Goal: Answer question/provide support: Share knowledge or assist other users

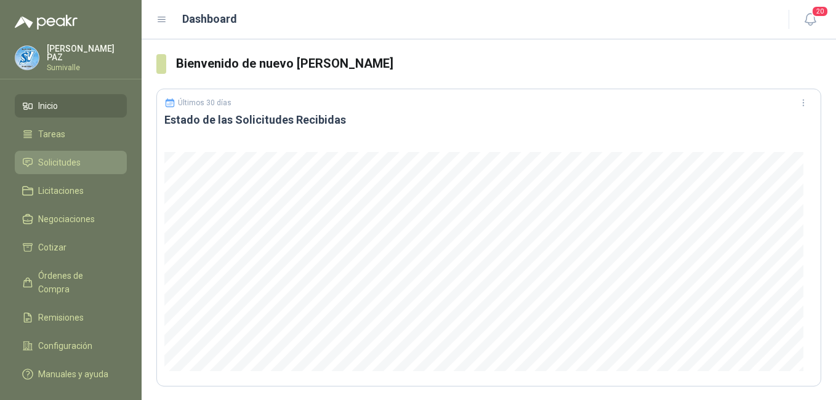
click at [88, 167] on link "Solicitudes" at bounding box center [71, 162] width 112 height 23
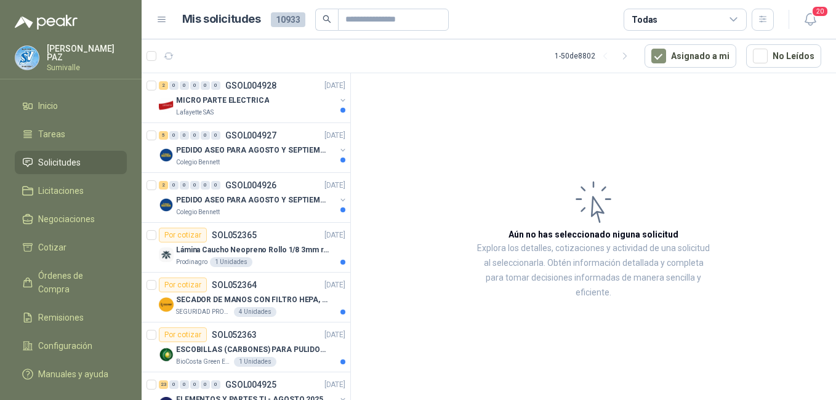
click at [668, 18] on div "Todas" at bounding box center [684, 20] width 123 height 22
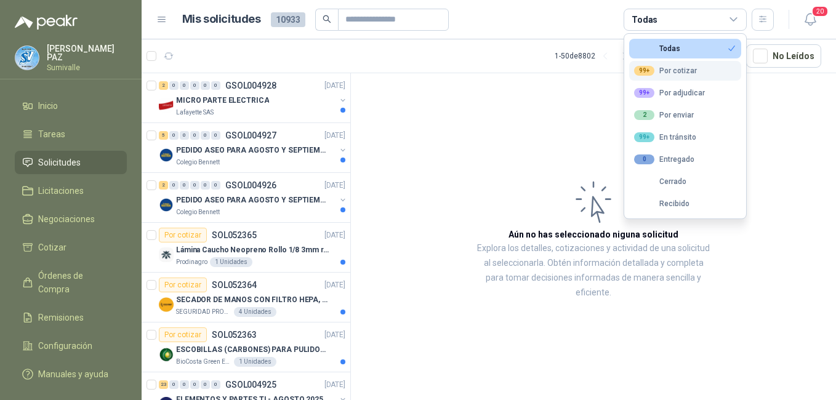
click at [687, 76] on button "99+ Por cotizar" at bounding box center [685, 71] width 112 height 20
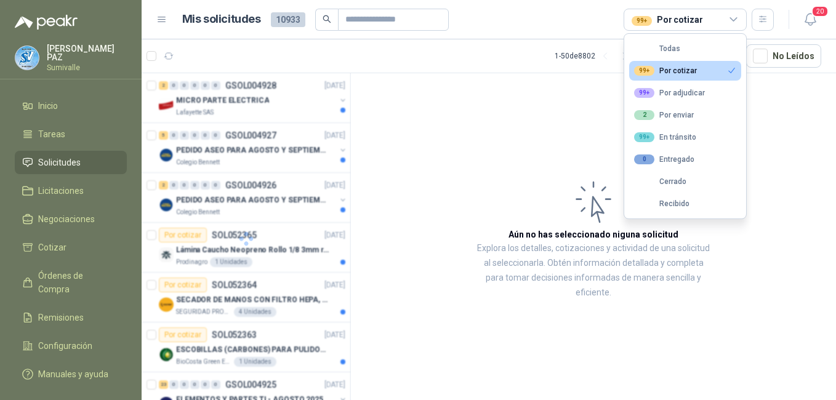
click at [595, 58] on div "1 - 50 de 8802" at bounding box center [595, 56] width 80 height 20
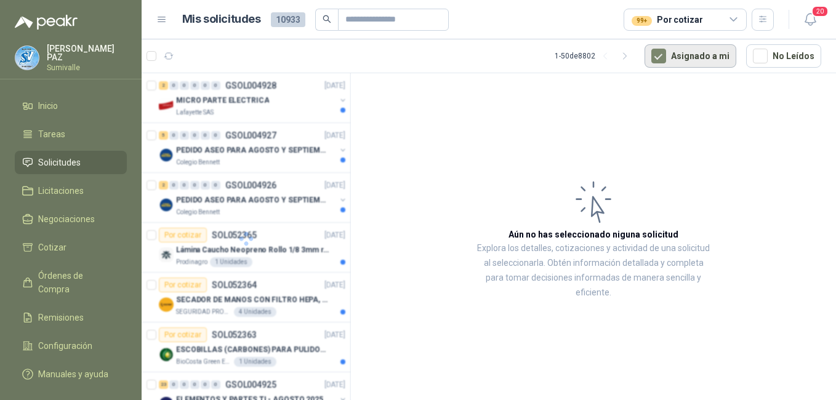
click at [675, 55] on button "Asignado a mi" at bounding box center [690, 55] width 92 height 23
click at [761, 18] on icon "button" at bounding box center [763, 19] width 10 height 10
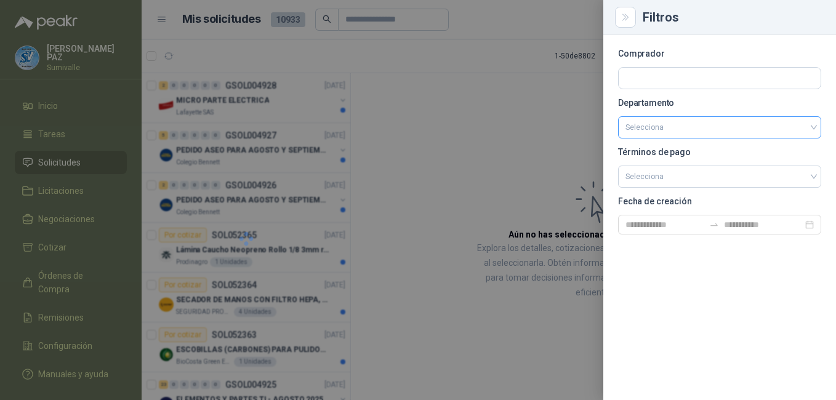
click at [727, 125] on input "search" at bounding box center [719, 127] width 188 height 21
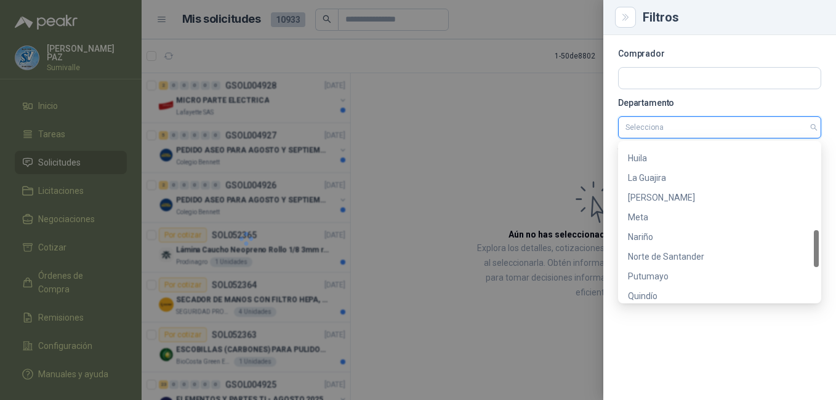
scroll to position [512, 0]
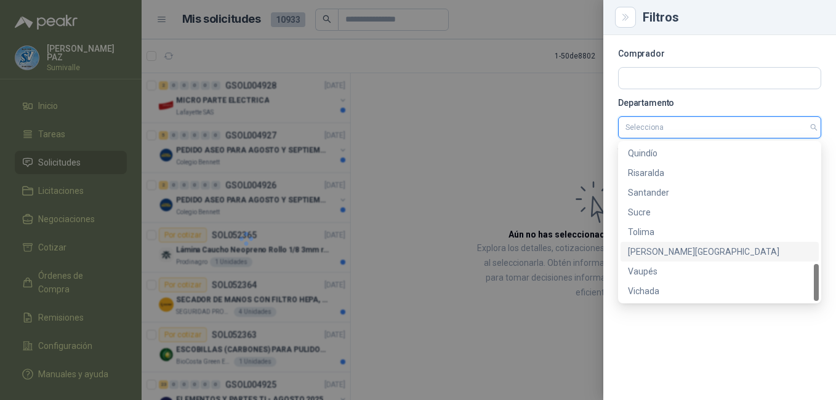
click at [673, 245] on div "[PERSON_NAME][GEOGRAPHIC_DATA]" at bounding box center [719, 252] width 183 height 14
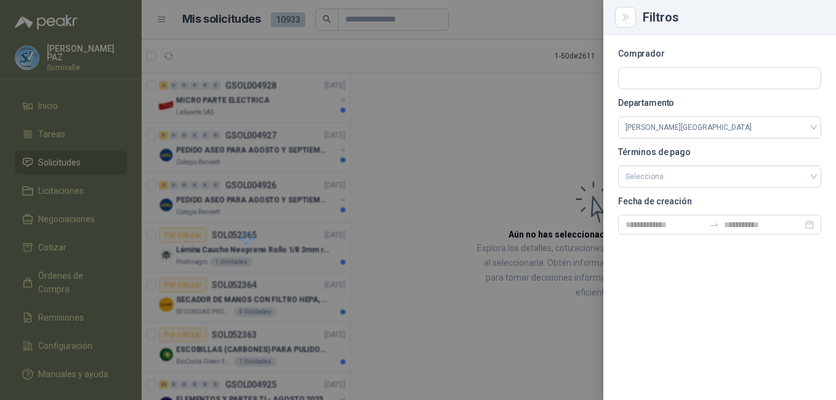
click at [484, 109] on div at bounding box center [418, 200] width 836 height 400
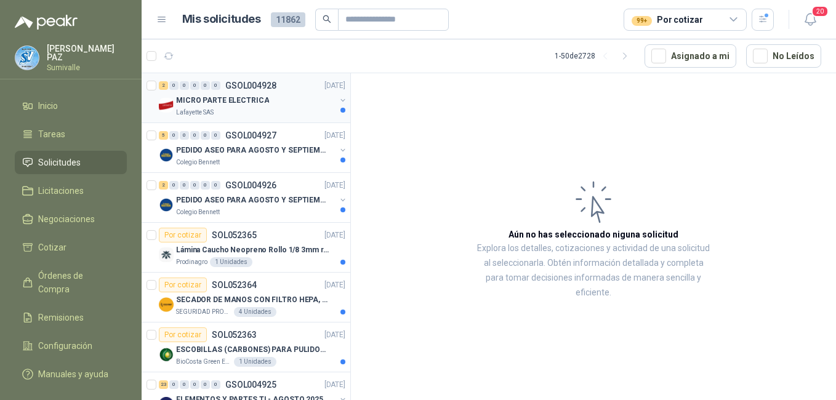
click at [233, 106] on div "MICRO PARTE ELECTRICA" at bounding box center [255, 100] width 159 height 15
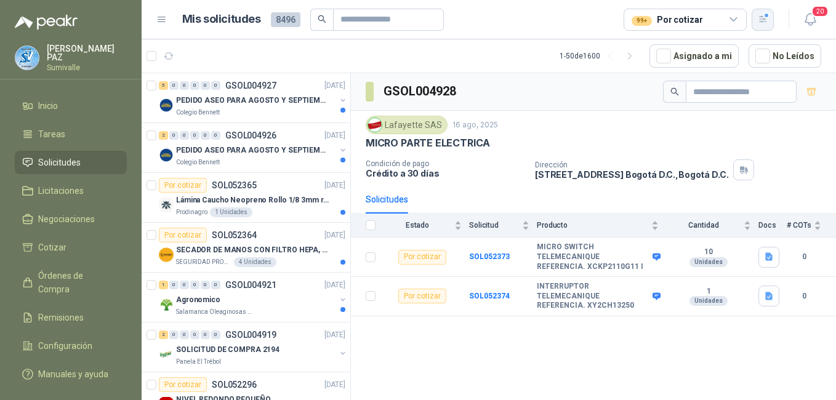
click at [764, 18] on icon "button" at bounding box center [763, 19] width 10 height 10
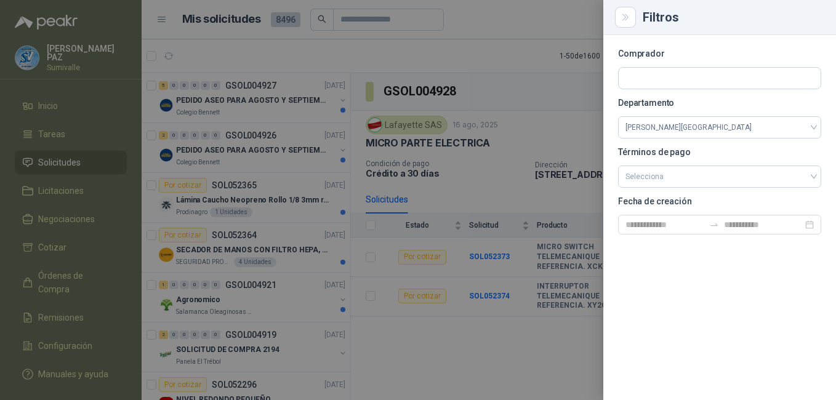
click at [764, 18] on div "Filtros" at bounding box center [732, 17] width 178 height 12
click at [569, 96] on div at bounding box center [418, 200] width 836 height 400
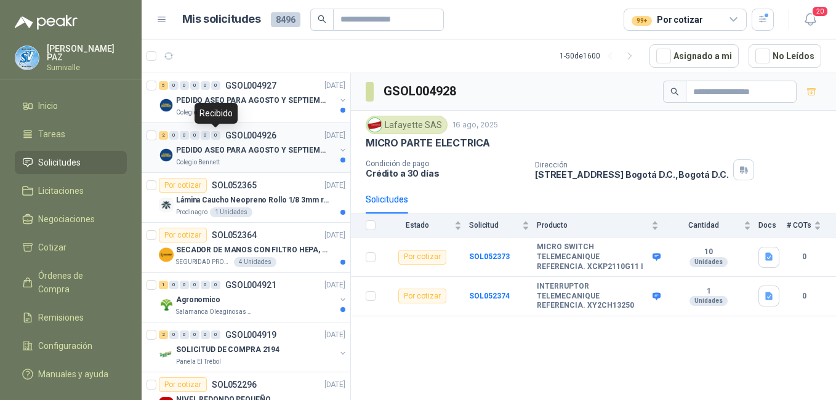
click at [214, 139] on div "0" at bounding box center [215, 135] width 9 height 9
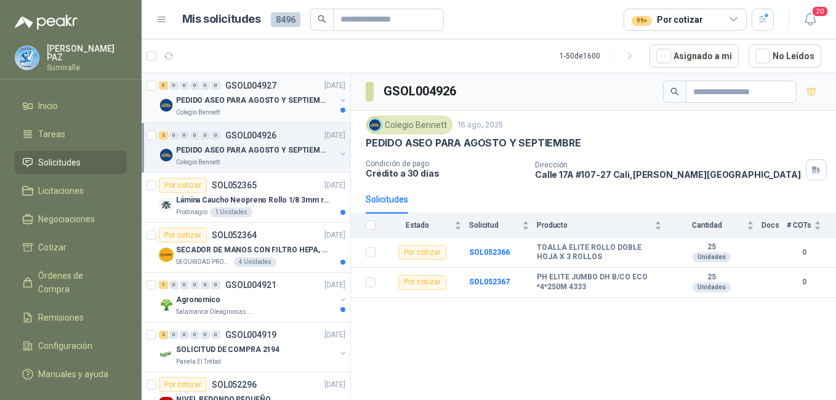
click at [256, 107] on div "PEDIDO ASEO PARA AGOSTO Y SEPTIEMBRE 2" at bounding box center [255, 100] width 159 height 15
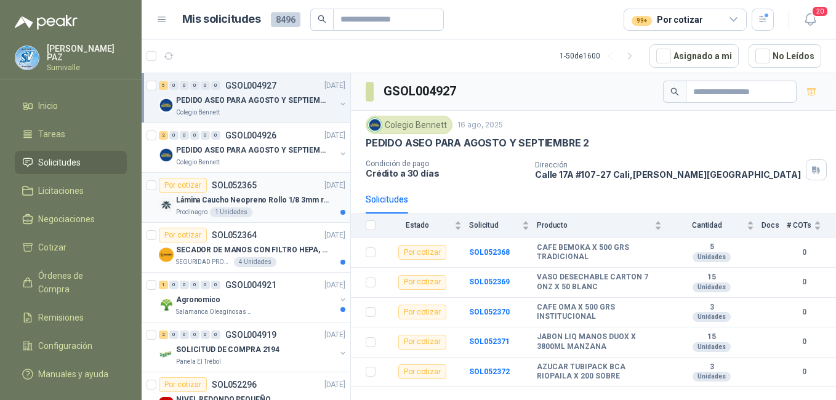
click at [281, 196] on p "Lámina Caucho Neopreno Rollo 1/8 3mm rollo x 10M" at bounding box center [252, 200] width 153 height 12
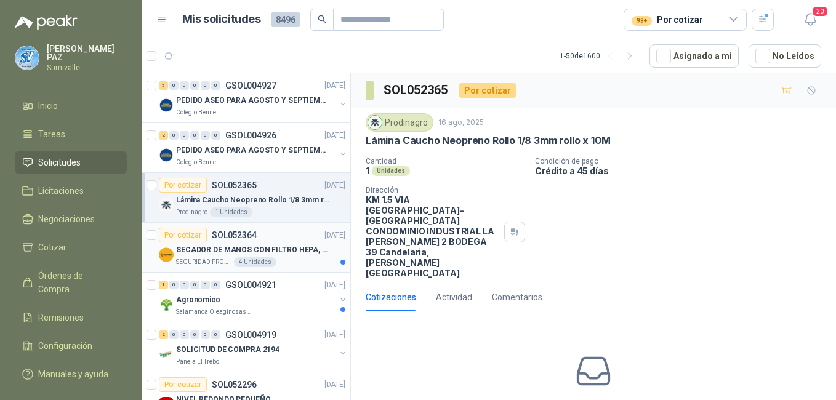
click at [276, 248] on p "SECADOR DE MANOS CON FILTRO HEPA, SECADO RAPIDO" at bounding box center [252, 250] width 153 height 12
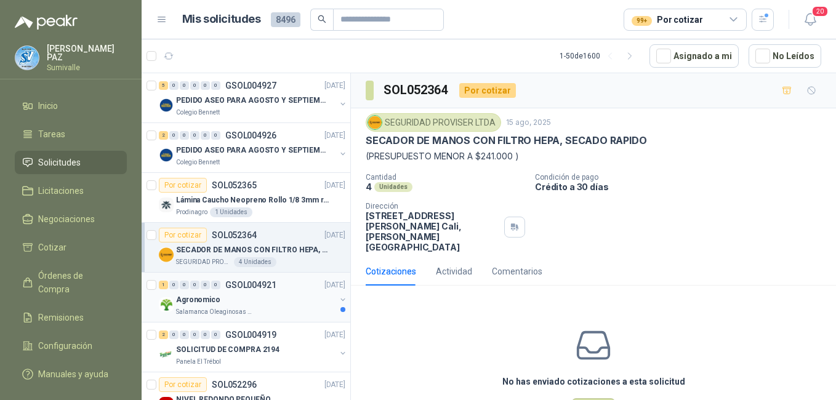
click at [303, 297] on div "Agronomico" at bounding box center [255, 299] width 159 height 15
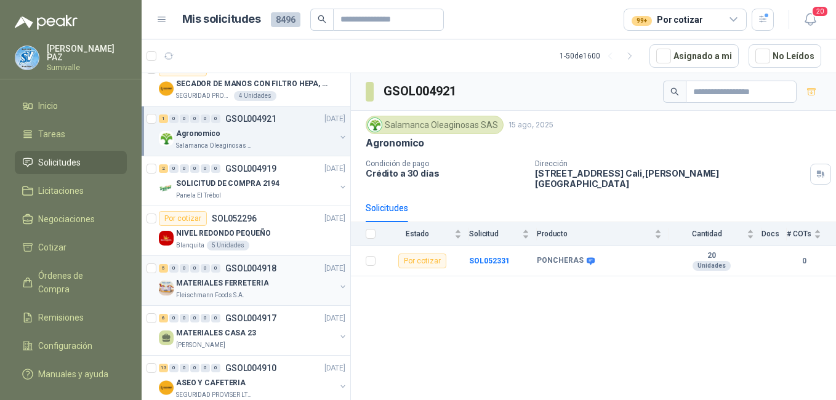
scroll to position [185, 0]
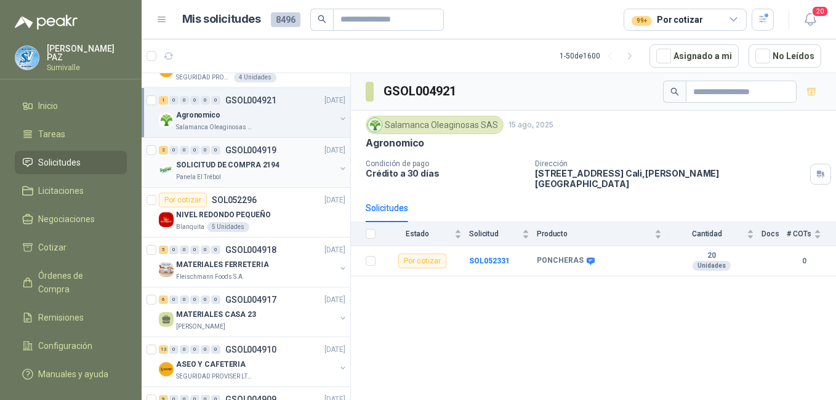
click at [281, 166] on div "SOLICITUD DE COMPRA 2194" at bounding box center [255, 165] width 159 height 15
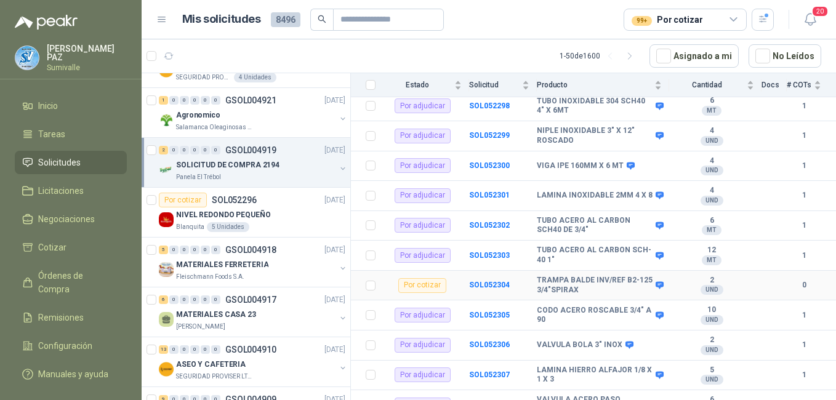
scroll to position [308, 0]
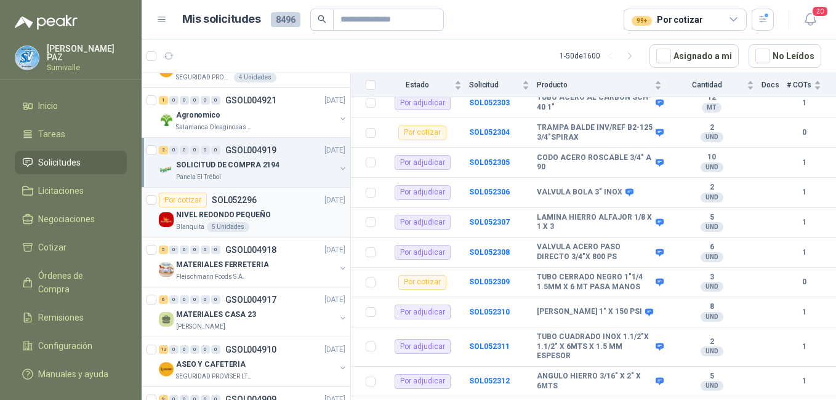
click at [285, 226] on div "Blanquita 5 Unidades" at bounding box center [260, 227] width 169 height 10
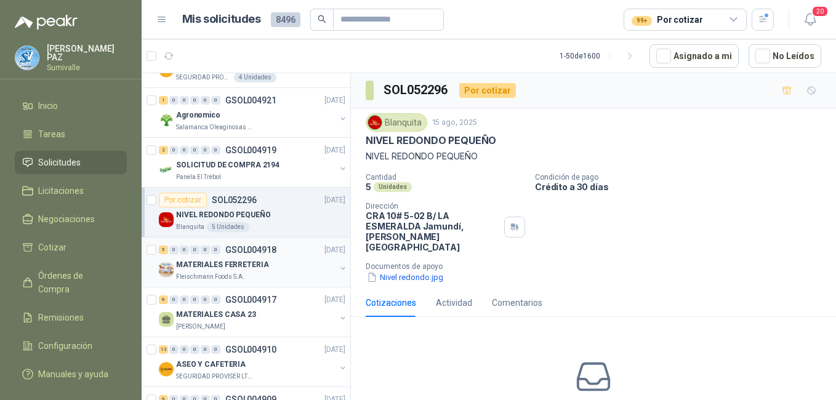
click at [282, 267] on div "MATERIALES FERRETERIA" at bounding box center [255, 264] width 159 height 15
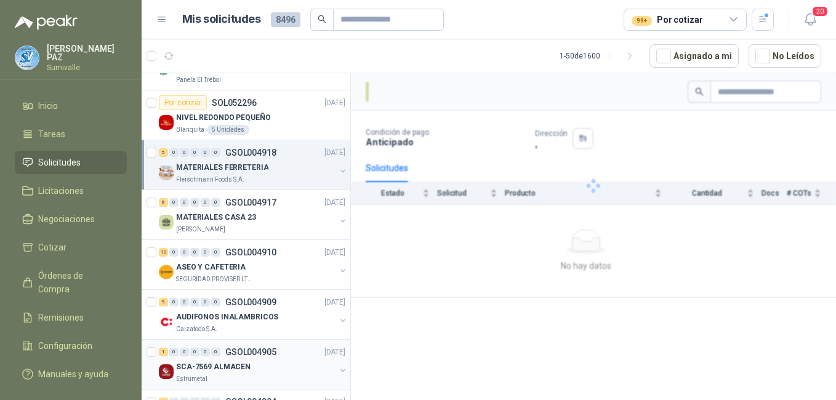
scroll to position [308, 0]
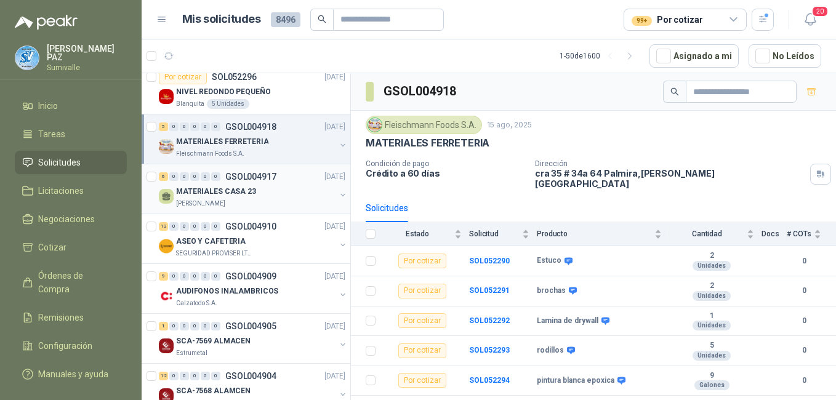
click at [229, 180] on p "GSOL004917" at bounding box center [250, 176] width 51 height 9
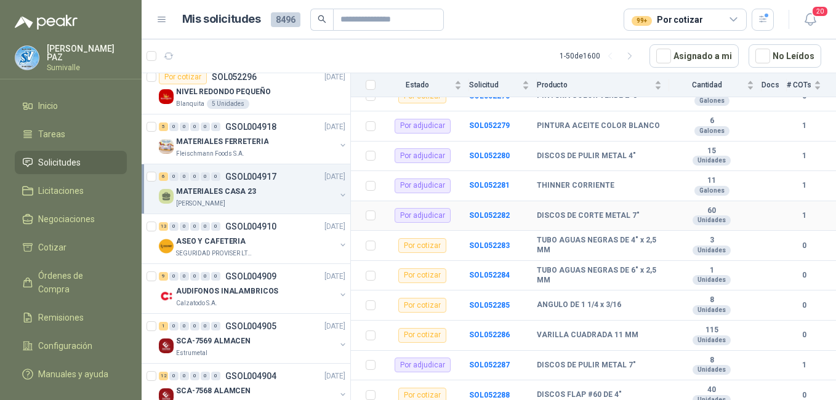
scroll to position [201, 0]
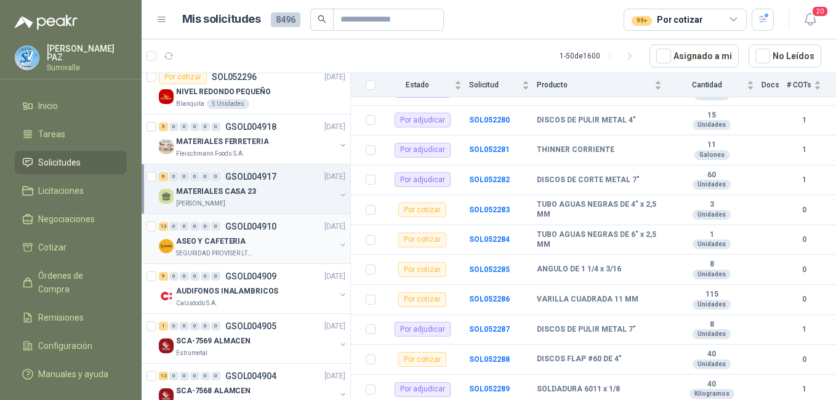
click at [250, 252] on div "SEGURIDAD PROVISER LTDA" at bounding box center [255, 254] width 159 height 10
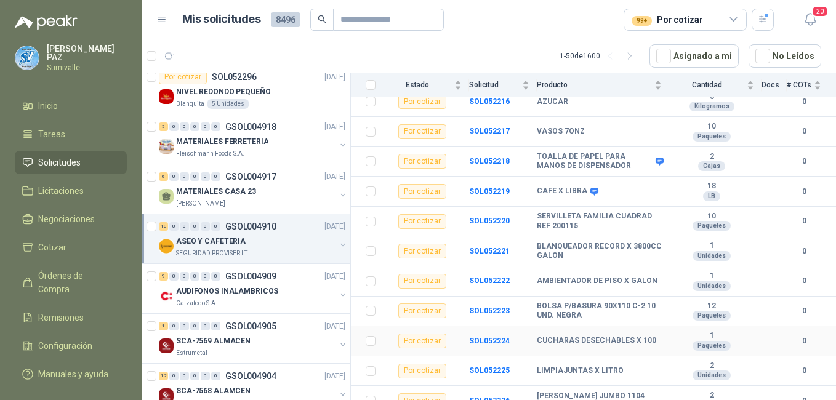
scroll to position [231, 0]
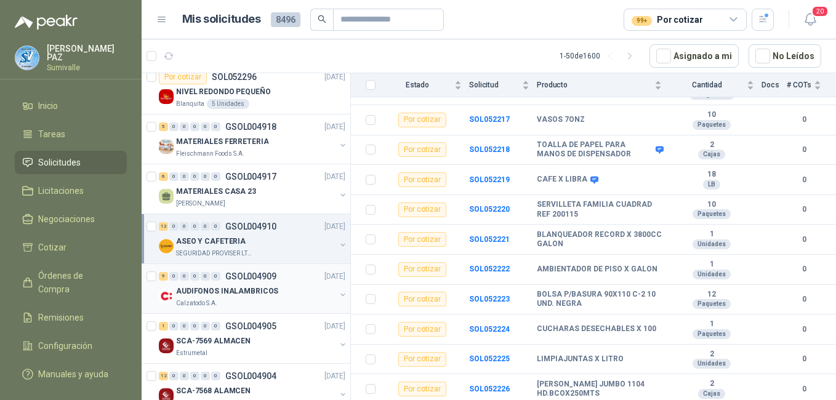
click at [241, 296] on p "AUDIFONOS INALAMBRICOS" at bounding box center [227, 292] width 102 height 12
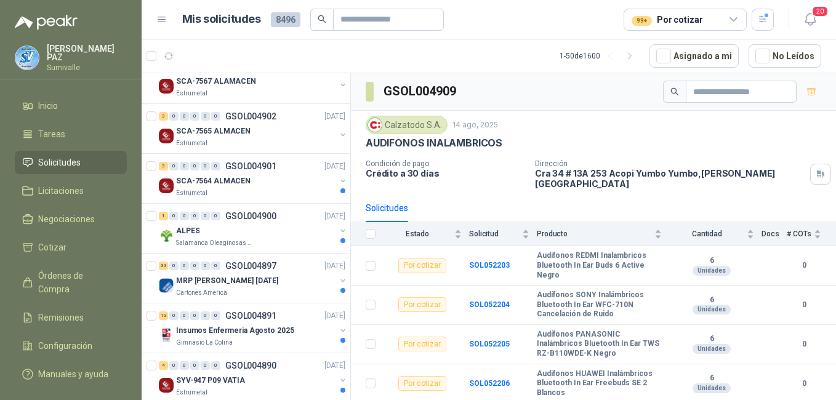
scroll to position [677, 0]
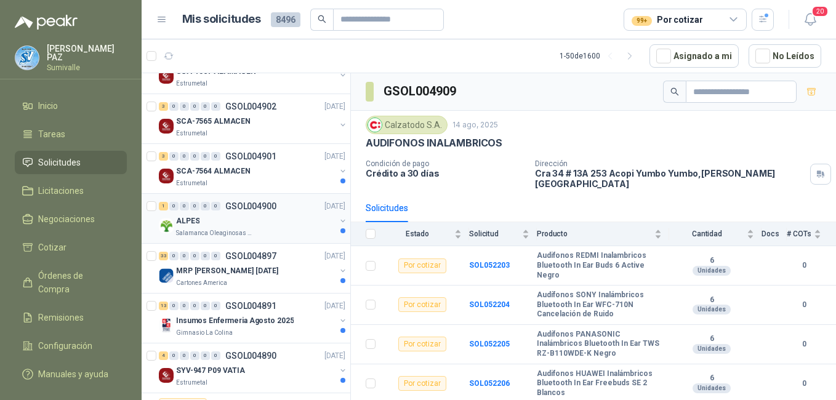
click at [277, 207] on div "1 0 0 0 0 0 GSOL004900 14/08/25" at bounding box center [253, 206] width 189 height 15
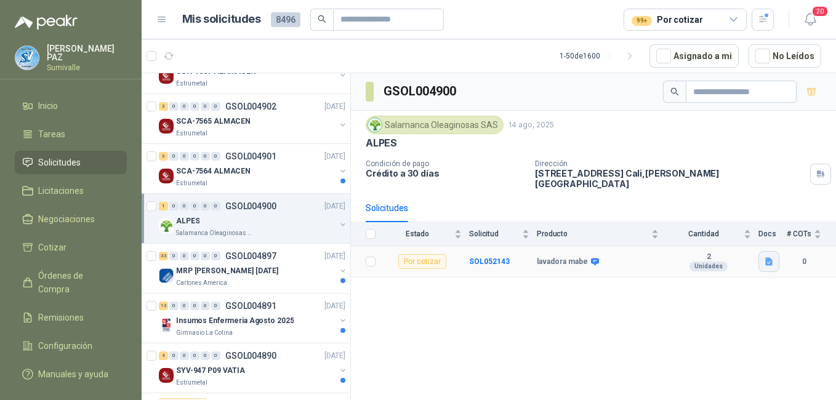
click at [764, 257] on icon "button" at bounding box center [769, 262] width 10 height 10
click at [674, 226] on button "WhatsApp Image 2025-08-14 at 1.33.36 PM.jpeg" at bounding box center [690, 226] width 162 height 13
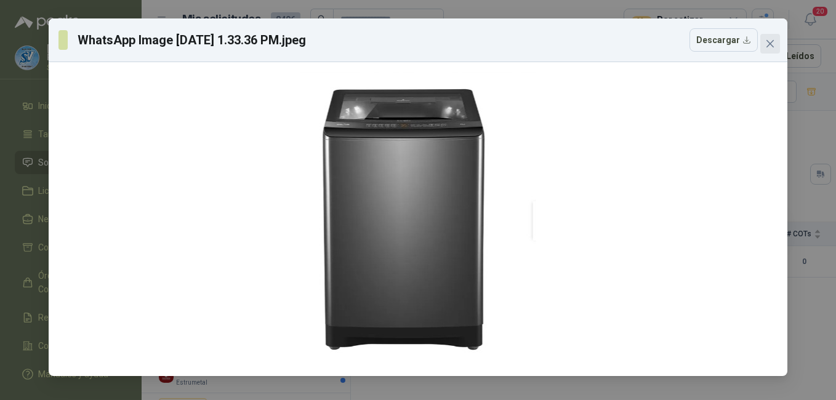
click at [766, 38] on button "Close" at bounding box center [770, 44] width 20 height 20
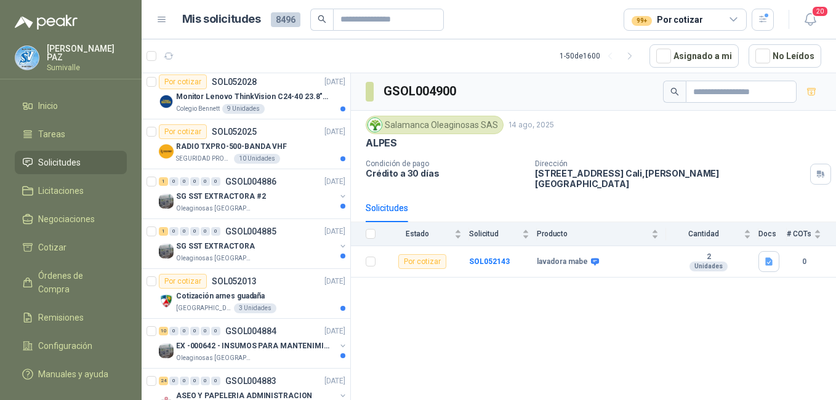
scroll to position [1108, 0]
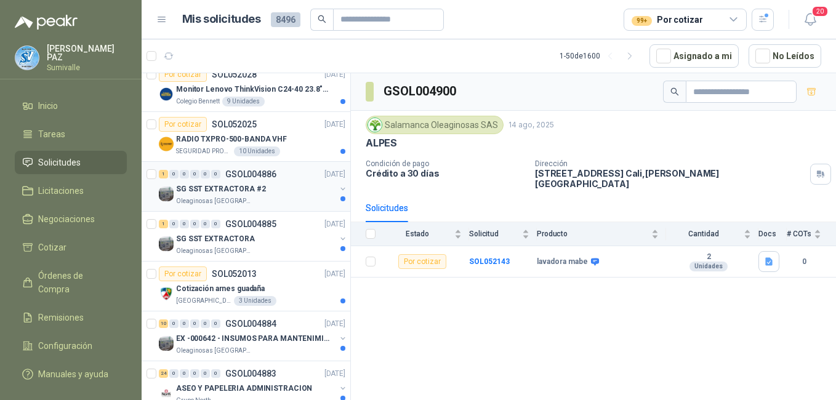
click at [262, 179] on div "1 0 0 0 0 0 GSOL004886 13/08/25" at bounding box center [253, 174] width 189 height 15
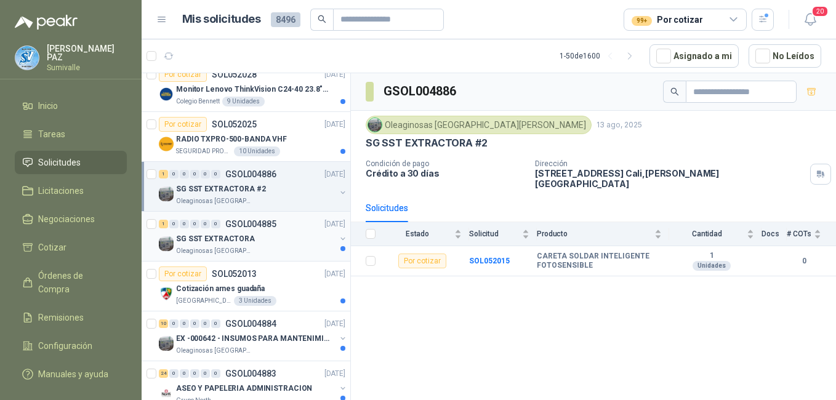
click at [258, 231] on div "SG SST EXTRACTORA" at bounding box center [255, 238] width 159 height 15
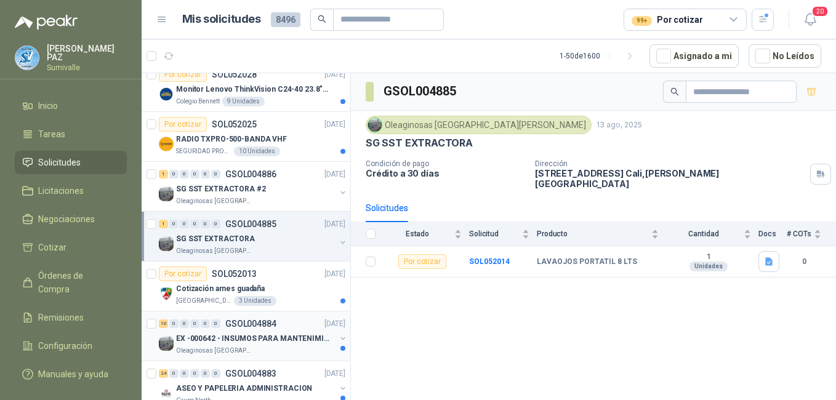
click at [265, 330] on div "10 0 0 0 0 0 GSOL004884 13/08/25" at bounding box center [253, 323] width 189 height 15
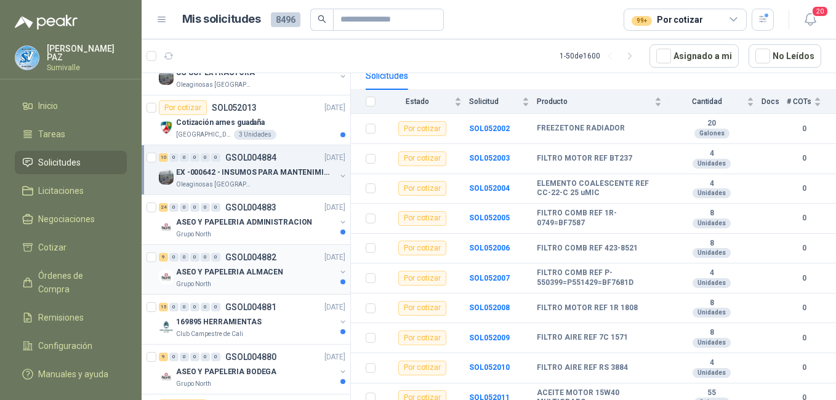
scroll to position [1292, 0]
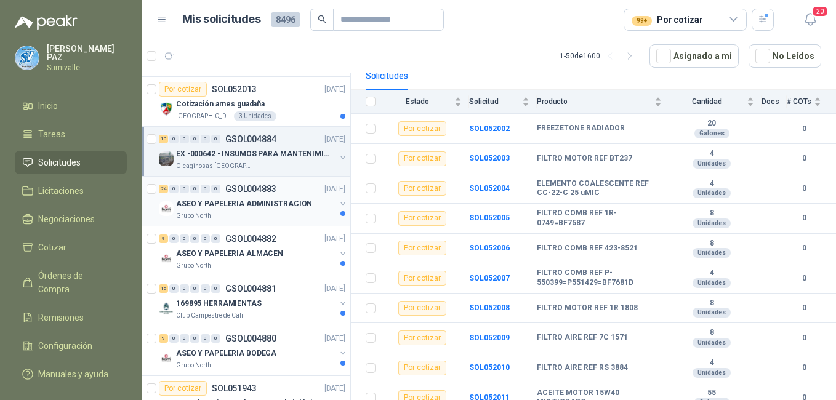
click at [264, 202] on p "ASEO Y PAPELERIA ADMINISTRACION" at bounding box center [244, 204] width 136 height 12
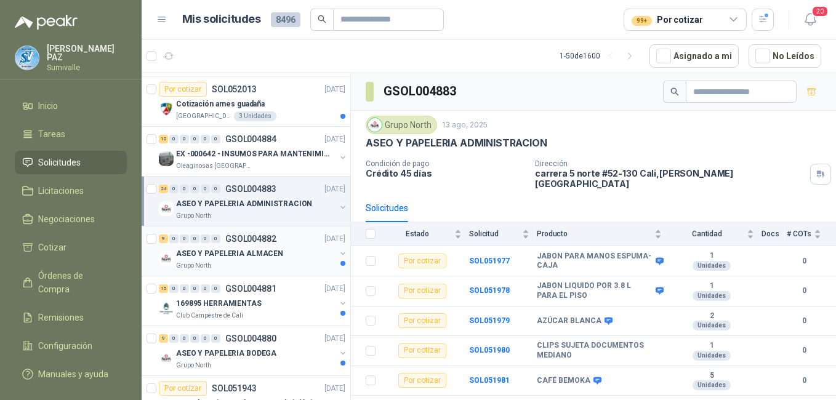
click at [290, 262] on div "Grupo North" at bounding box center [255, 266] width 159 height 10
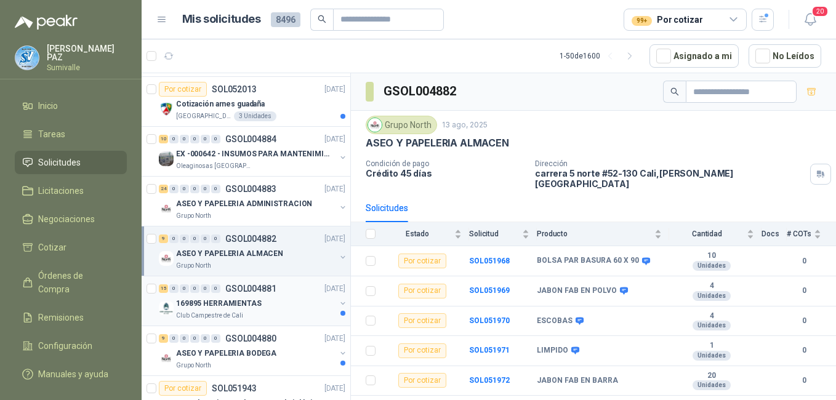
click at [281, 308] on div "169895 HERRAMIENTAS" at bounding box center [255, 303] width 159 height 15
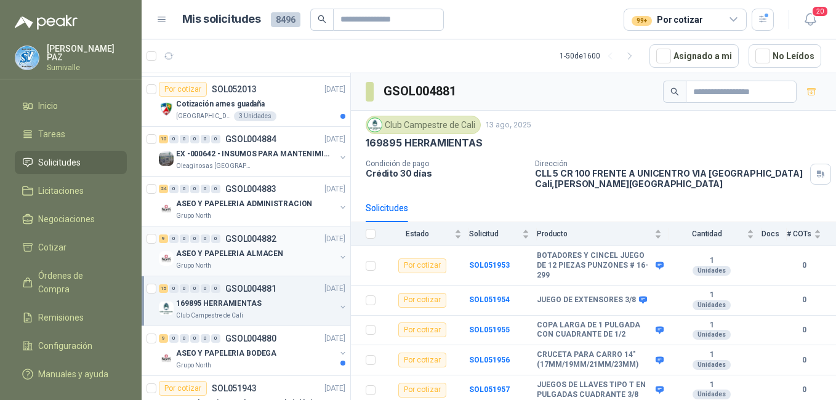
click at [286, 265] on div "Grupo North" at bounding box center [255, 266] width 159 height 10
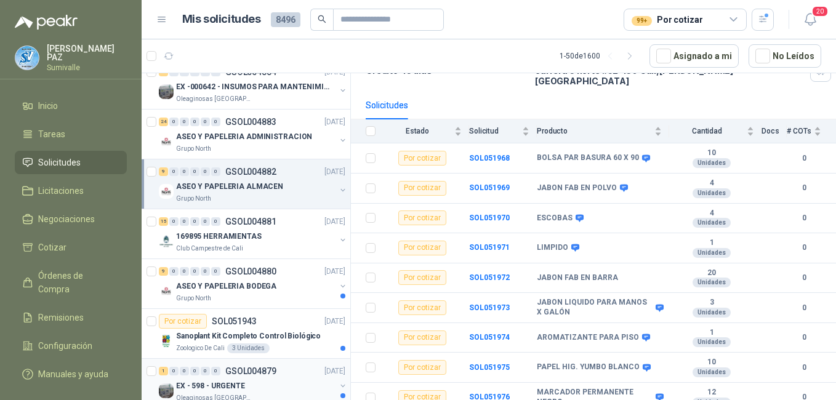
scroll to position [1477, 0]
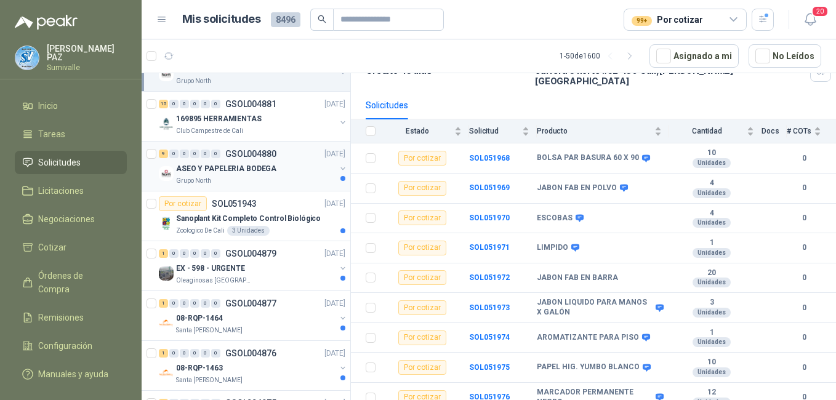
click at [282, 172] on div "ASEO Y PAPELERIA BODEGA" at bounding box center [255, 168] width 159 height 15
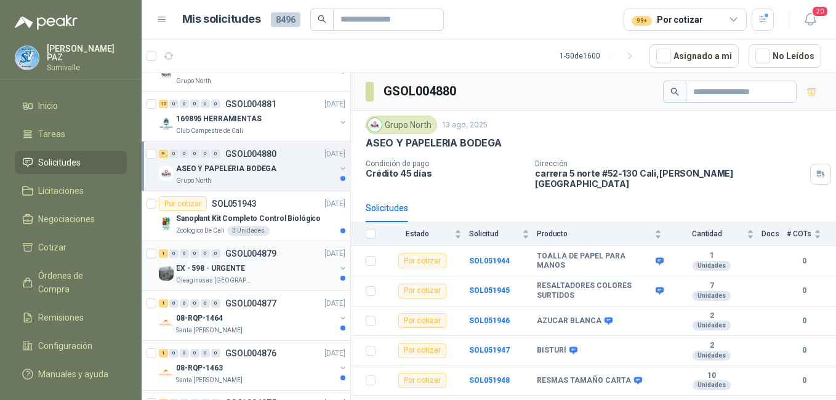
click at [280, 266] on div "EX - 598 - URGENTE" at bounding box center [255, 268] width 159 height 15
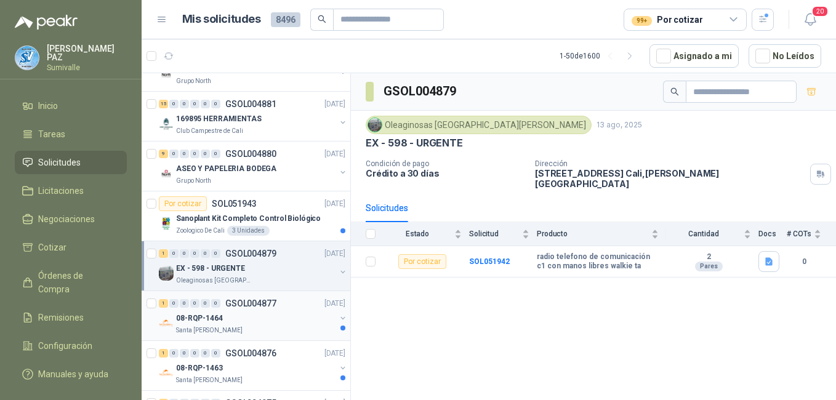
click at [287, 317] on div "08-RQP-1464" at bounding box center [255, 318] width 159 height 15
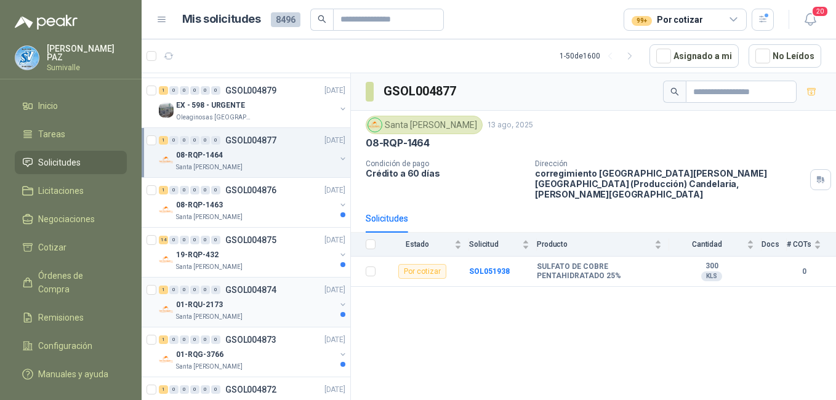
scroll to position [1662, 0]
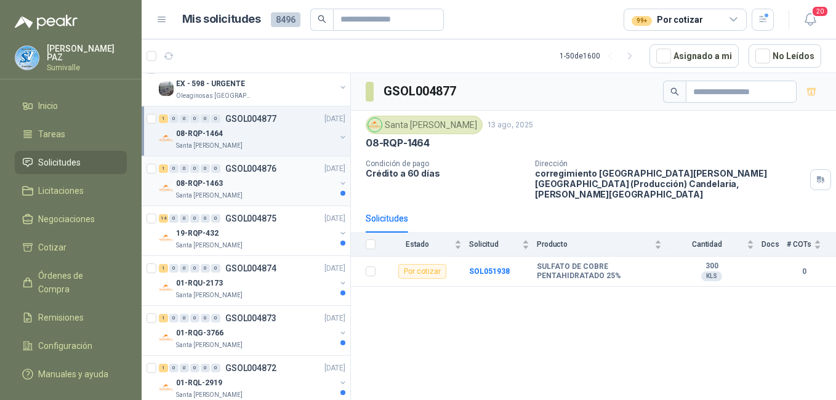
click at [273, 201] on div "1 0 0 0 0 0 GSOL004876 13/08/25 08-RQP-1463 Santa Anita Napoles" at bounding box center [246, 181] width 209 height 50
click at [269, 186] on div "08-RQP-1463" at bounding box center [255, 183] width 159 height 15
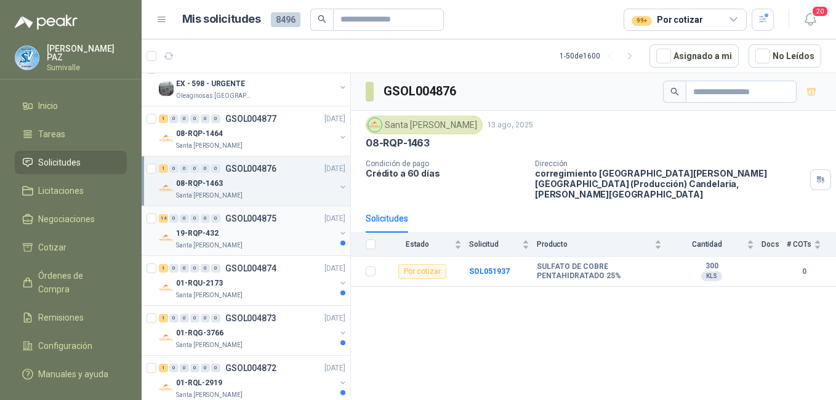
click at [264, 241] on div "Santa [PERSON_NAME]" at bounding box center [255, 246] width 159 height 10
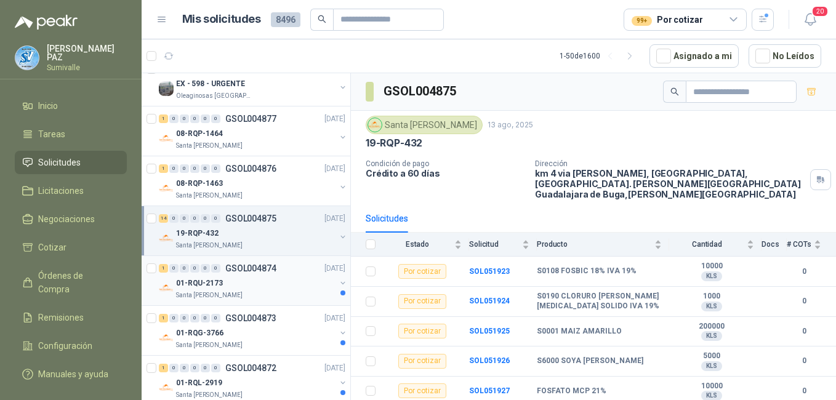
click at [266, 283] on div "01-RQU-2173" at bounding box center [255, 283] width 159 height 15
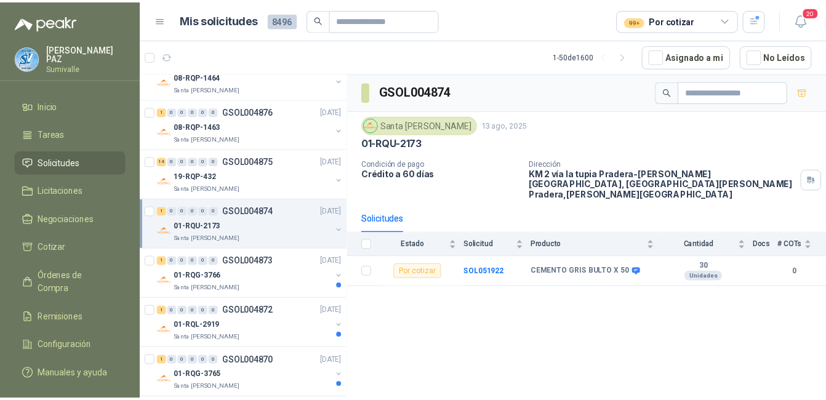
scroll to position [1846, 0]
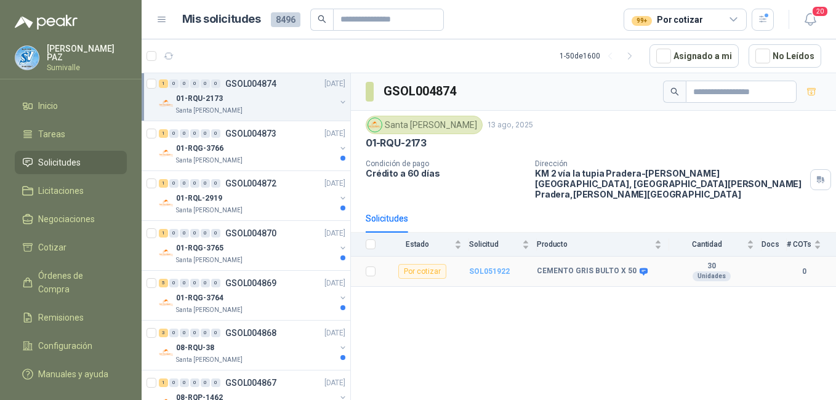
click at [491, 267] on b "SOL051922" at bounding box center [489, 271] width 41 height 9
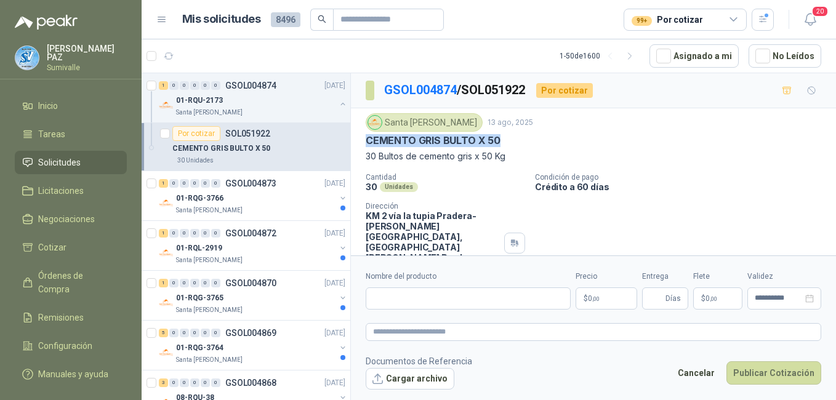
drag, startPoint x: 367, startPoint y: 139, endPoint x: 506, endPoint y: 143, distance: 139.2
click at [506, 143] on div "CEMENTO GRIS BULTO X 50" at bounding box center [593, 140] width 455 height 13
copy p "CEMENTO GRIS BULTO X 50"
click at [447, 297] on input "Nombre del producto" at bounding box center [468, 298] width 205 height 22
paste input "**********"
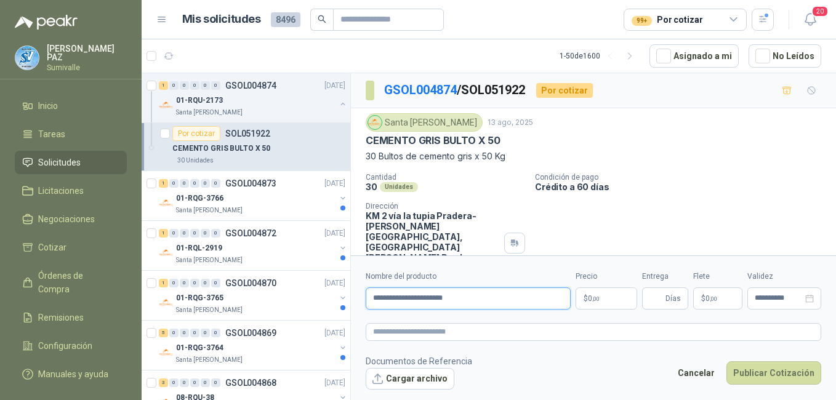
type input "**********"
click at [612, 293] on body "JUAN CAMILO PAZ Sumivalle Inicio Tareas Solicitudes Licitaciones Negociaciones …" at bounding box center [418, 200] width 836 height 400
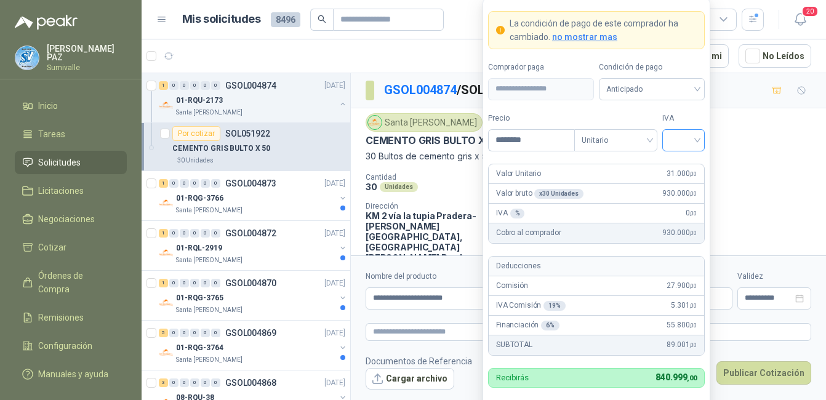
type input "********"
click at [687, 140] on input "search" at bounding box center [684, 139] width 28 height 18
click at [687, 164] on div "19%" at bounding box center [683, 166] width 23 height 14
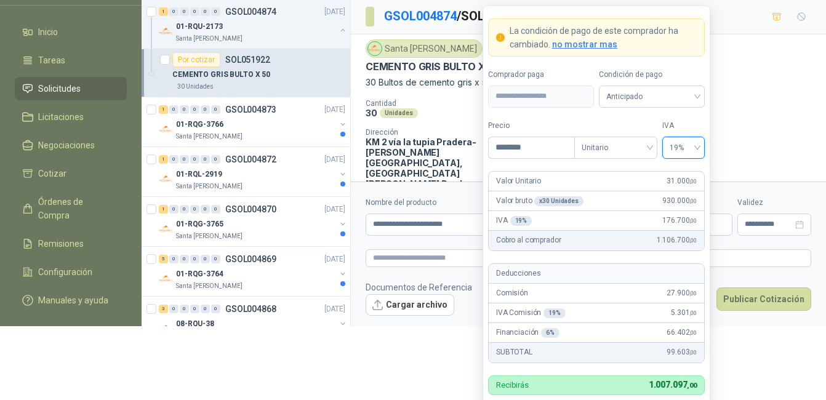
scroll to position [81, 0]
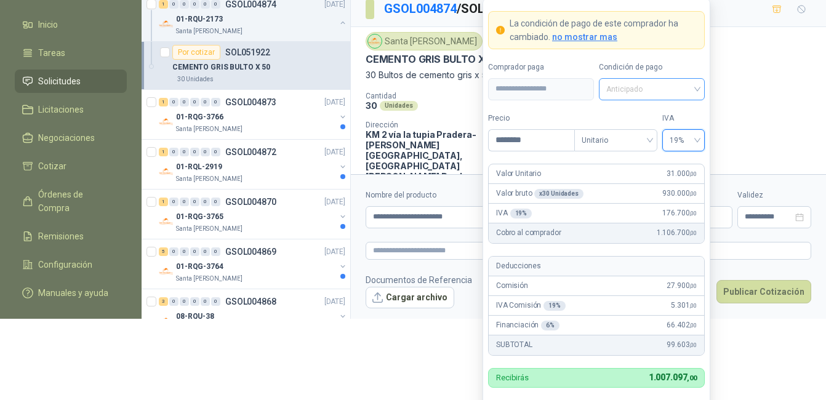
click at [629, 84] on span "Anticipado" at bounding box center [651, 89] width 91 height 18
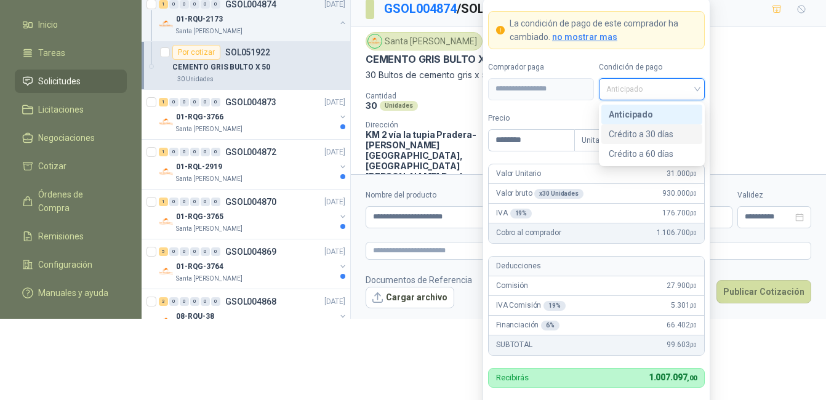
click at [650, 135] on div "Crédito a 30 días" at bounding box center [652, 134] width 86 height 14
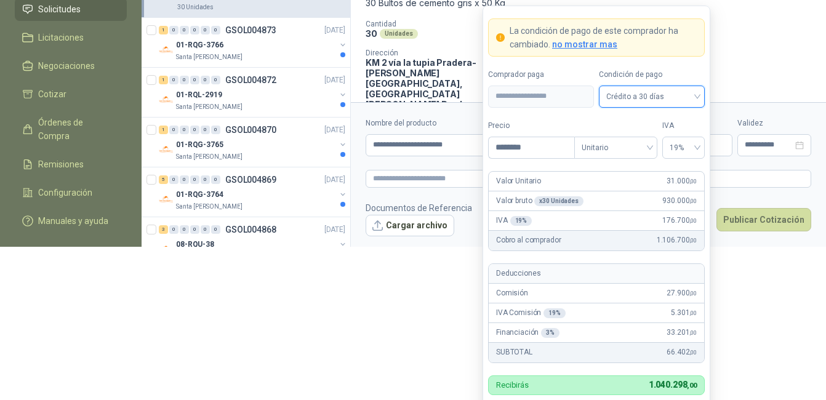
scroll to position [164, 0]
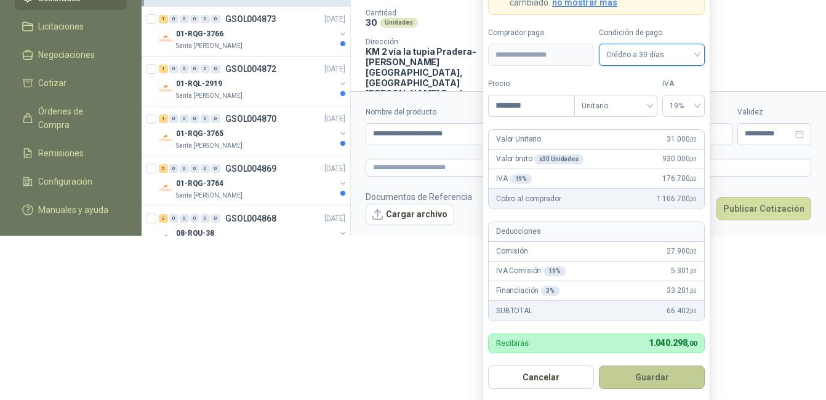
click at [654, 382] on button "Guardar" at bounding box center [652, 377] width 106 height 23
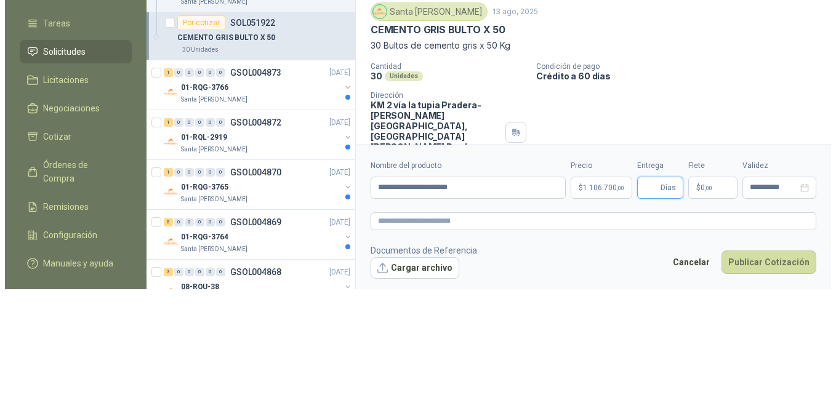
scroll to position [0, 0]
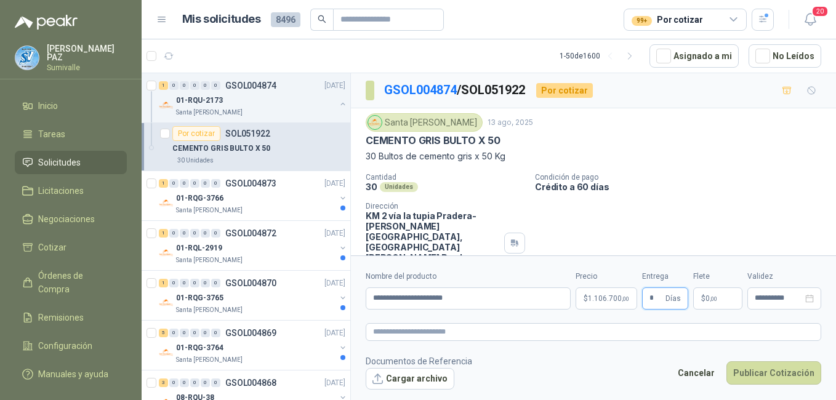
type input "*"
click at [710, 299] on span ",00" at bounding box center [713, 298] width 7 height 7
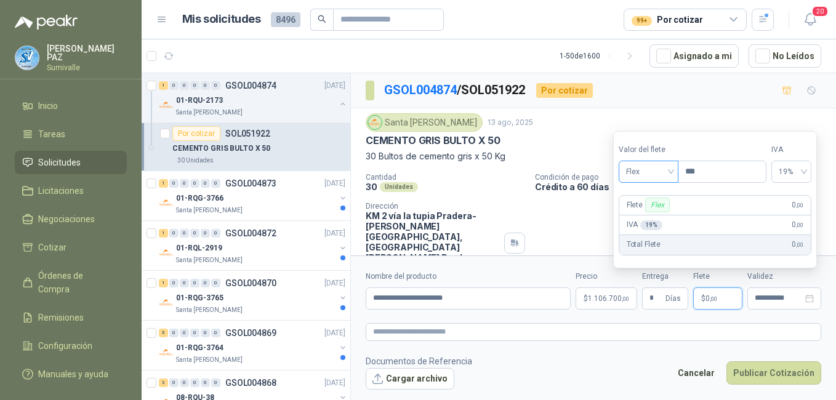
click at [642, 169] on span "Flex" at bounding box center [648, 171] width 45 height 18
click at [668, 217] on div "Incluido" at bounding box center [649, 217] width 42 height 14
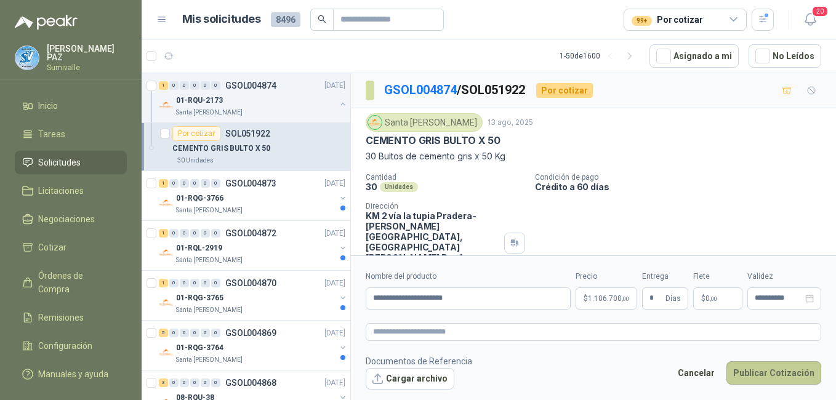
click at [784, 375] on button "Publicar Cotización" at bounding box center [773, 372] width 95 height 23
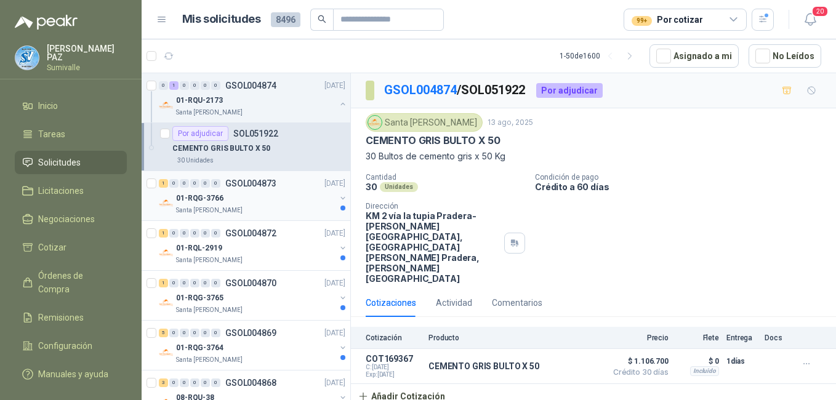
click at [262, 193] on div "01-RQG-3766" at bounding box center [255, 198] width 159 height 15
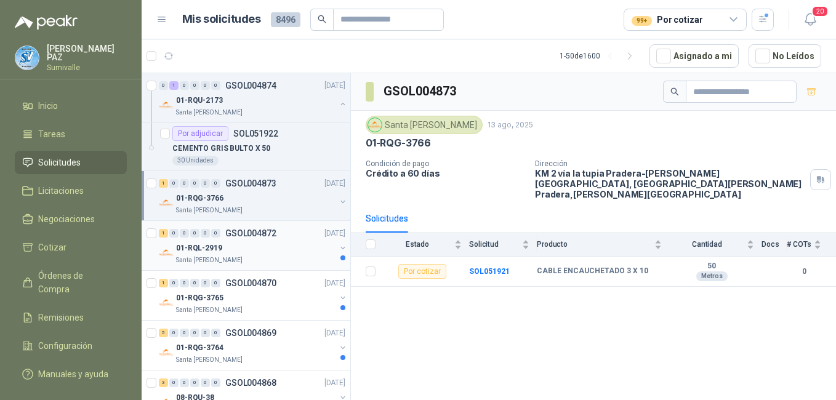
click at [245, 246] on div "01-RQL-2919" at bounding box center [255, 248] width 159 height 15
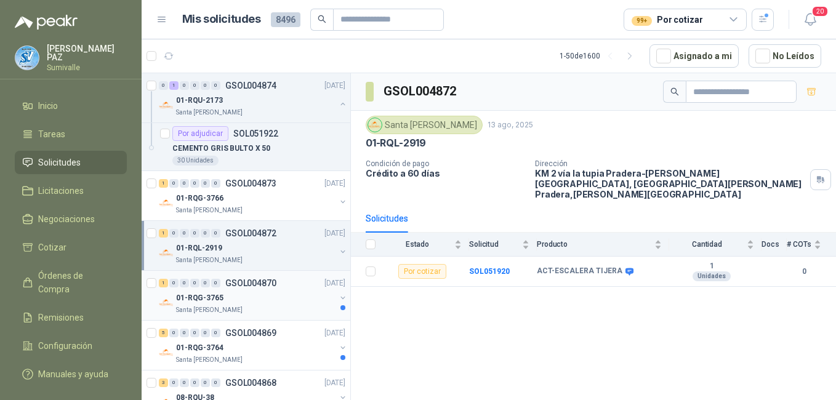
click at [251, 292] on div "01-RQG-3765" at bounding box center [255, 297] width 159 height 15
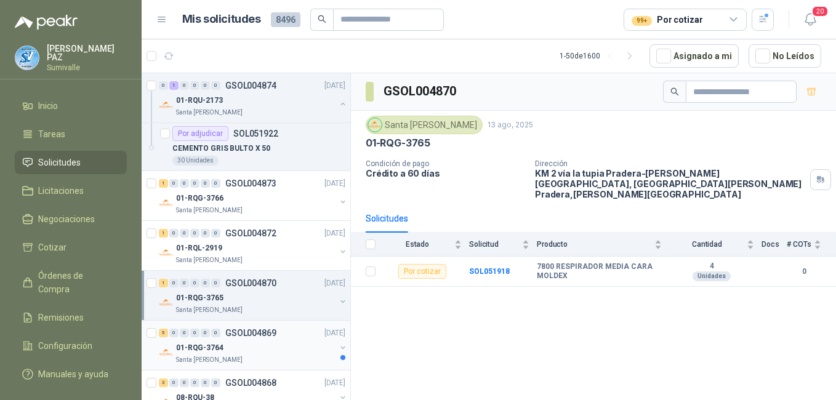
click at [271, 334] on p "GSOL004869" at bounding box center [250, 333] width 51 height 9
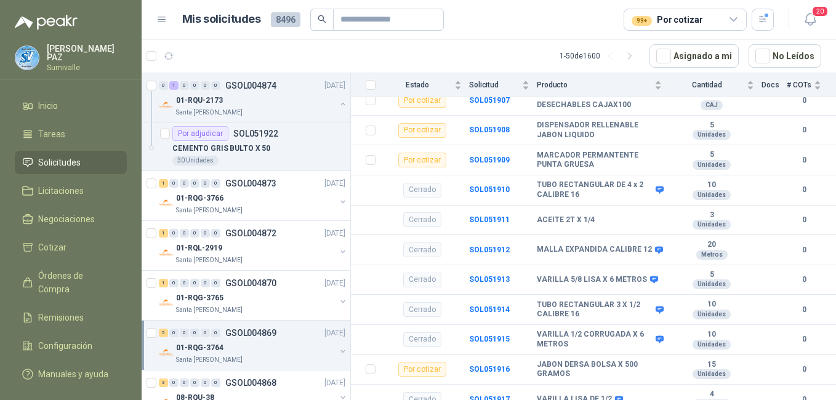
scroll to position [1969, 0]
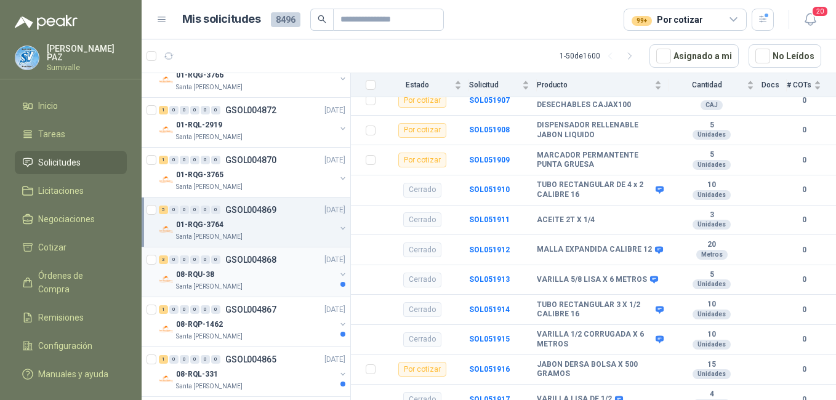
click at [258, 271] on div "08-RQU-38" at bounding box center [255, 274] width 159 height 15
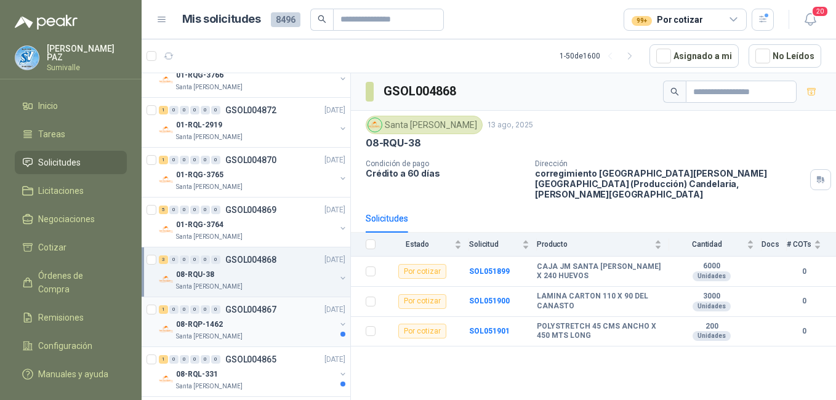
click at [251, 337] on div "Santa [PERSON_NAME]" at bounding box center [255, 337] width 159 height 10
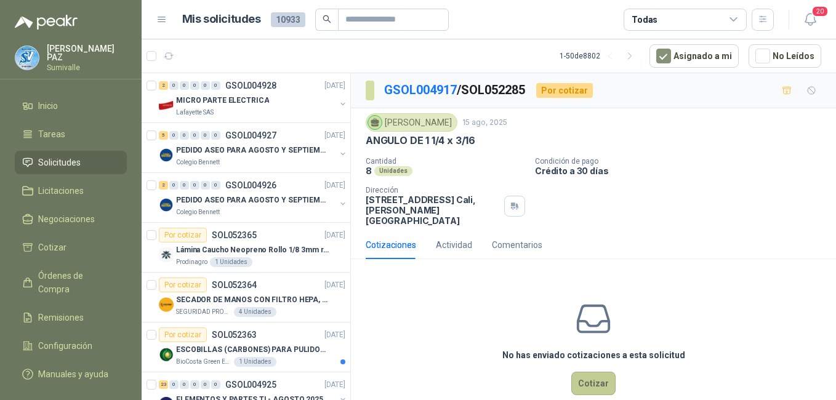
click at [594, 386] on button "Cotizar" at bounding box center [593, 383] width 44 height 23
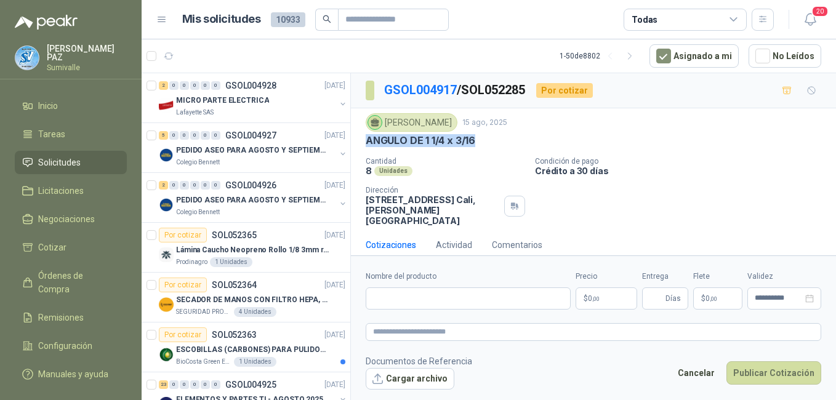
drag, startPoint x: 364, startPoint y: 141, endPoint x: 494, endPoint y: 142, distance: 129.9
click at [494, 142] on div "[PERSON_NAME] [DATE] ANGULO DE 1 1/4 x 3/16 Cantidad 8 Unidades Condición de pa…" at bounding box center [593, 169] width 485 height 122
copy p "ANGULO DE 1 1/4 x 3/16"
click at [470, 303] on input "Nombre del producto" at bounding box center [468, 298] width 205 height 22
paste input "**********"
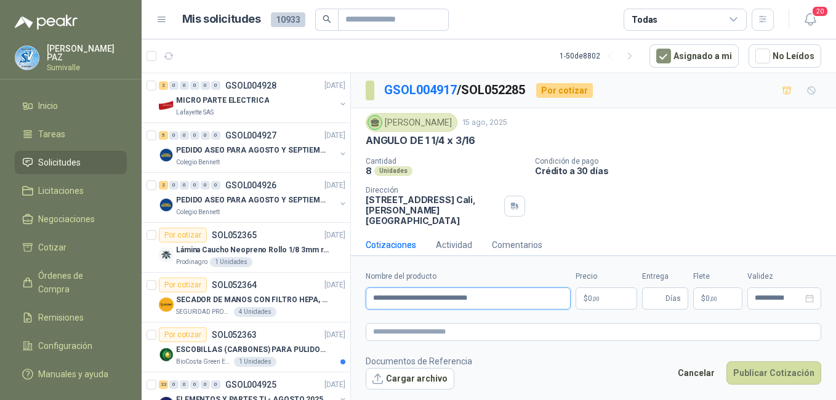
type input "**********"
click at [589, 295] on span "0 ,00" at bounding box center [594, 298] width 12 height 7
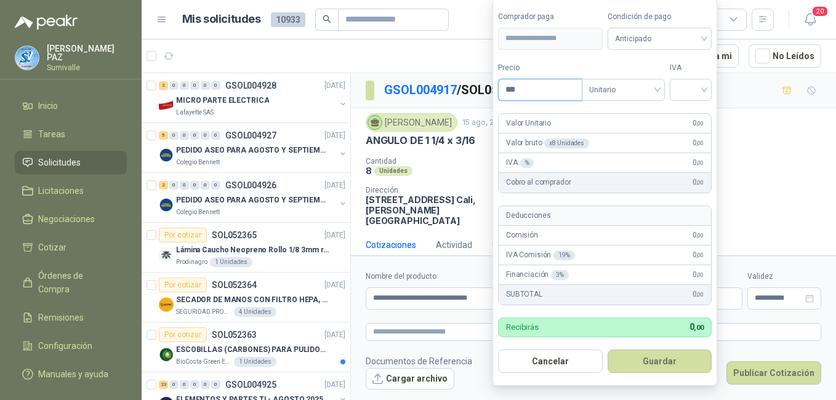
click at [551, 89] on input "***" at bounding box center [540, 89] width 83 height 21
type input "********"
click at [702, 73] on label "IVA" at bounding box center [691, 68] width 42 height 12
click at [693, 86] on input "search" at bounding box center [690, 88] width 27 height 18
click at [689, 107] on div "19%" at bounding box center [694, 115] width 38 height 20
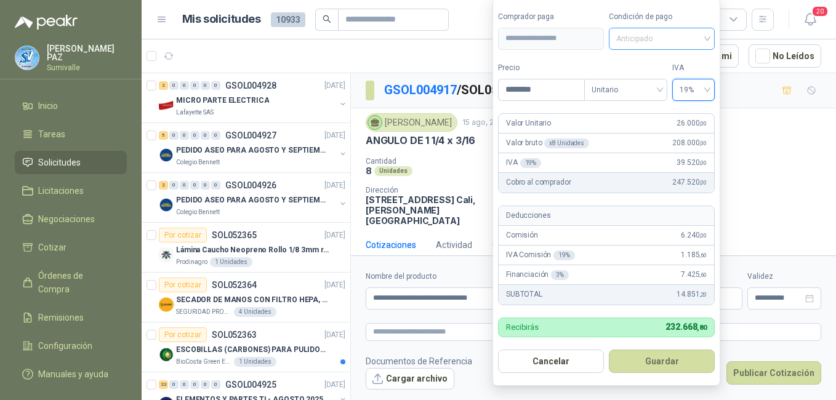
click at [654, 41] on span "Anticipado" at bounding box center [661, 39] width 91 height 18
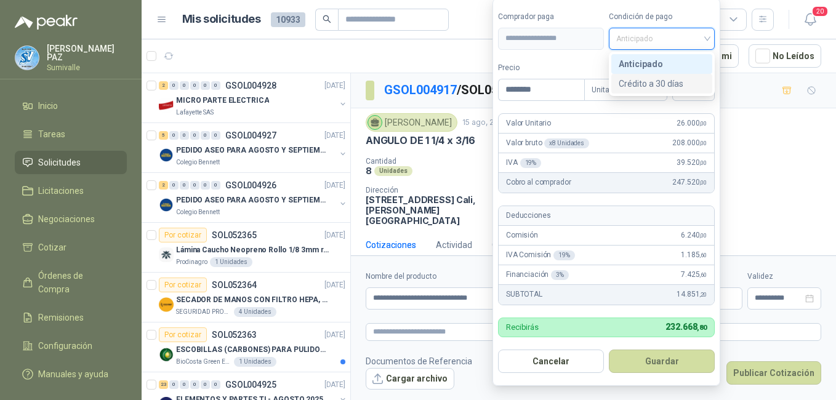
click at [651, 85] on div "Crédito a 30 días" at bounding box center [662, 84] width 86 height 14
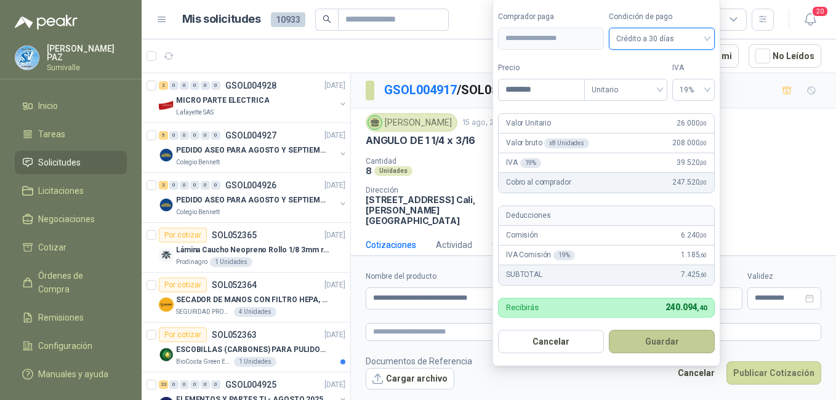
click at [652, 340] on button "Guardar" at bounding box center [662, 341] width 106 height 23
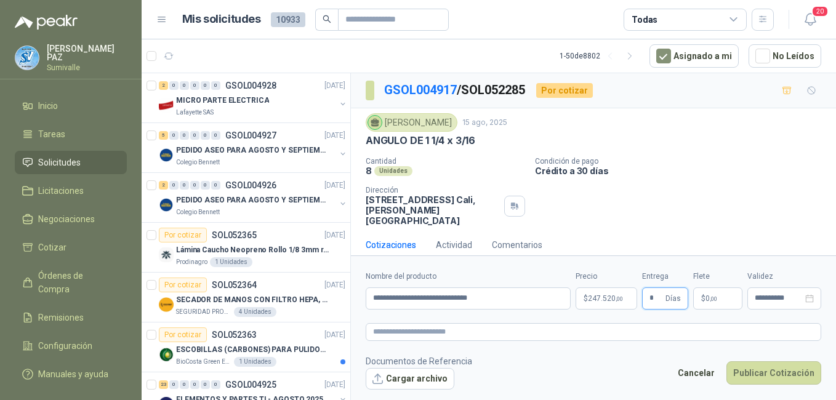
type input "*"
click at [706, 290] on p "$ 0 ,00" at bounding box center [717, 298] width 49 height 22
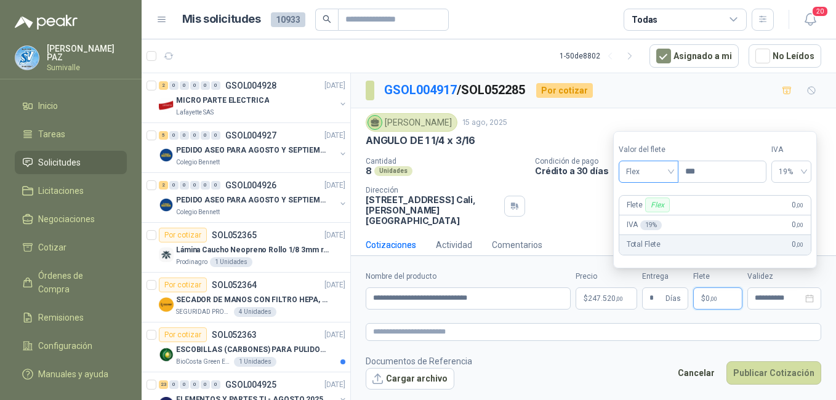
click at [655, 168] on span "Flex" at bounding box center [648, 171] width 45 height 18
click at [643, 217] on div "Incluido" at bounding box center [649, 217] width 42 height 14
click at [603, 294] on body "[PERSON_NAME] [PERSON_NAME] Solicitudes Licitaciones Negociaciones Cotizar Órde…" at bounding box center [418, 200] width 836 height 400
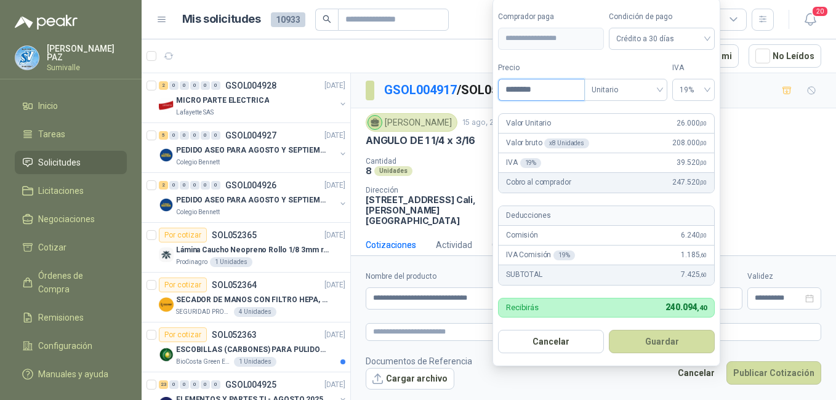
drag, startPoint x: 558, startPoint y: 89, endPoint x: 499, endPoint y: 84, distance: 59.2
click at [499, 84] on input "********" at bounding box center [542, 89] width 86 height 21
click at [541, 89] on input "********" at bounding box center [542, 89] width 86 height 21
type input "********"
click at [665, 334] on button "Guardar" at bounding box center [662, 341] width 106 height 23
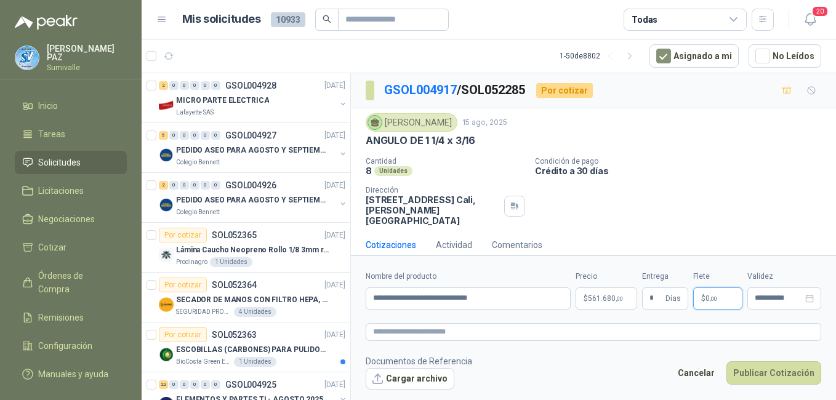
click at [705, 297] on span "0 ,00" at bounding box center [711, 298] width 12 height 7
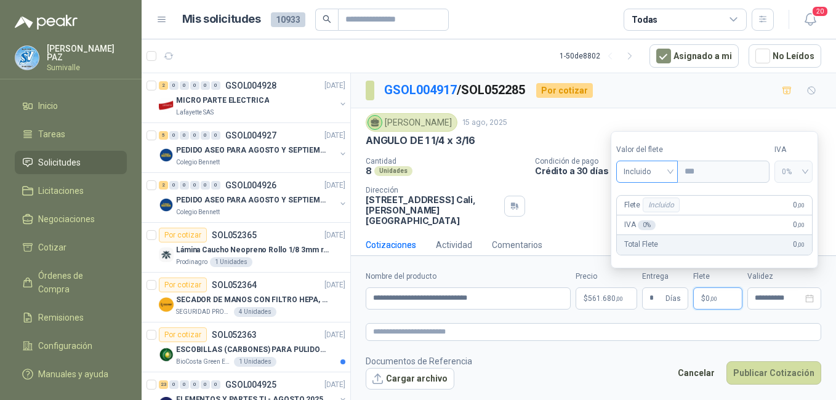
click at [663, 161] on input "search" at bounding box center [646, 170] width 47 height 18
click at [651, 221] on div "Incluido" at bounding box center [648, 217] width 45 height 14
click at [768, 372] on button "Publicar Cotización" at bounding box center [773, 372] width 95 height 23
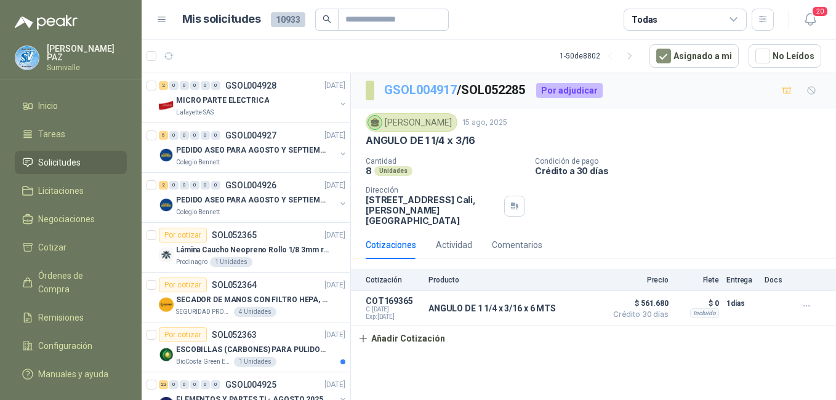
click at [427, 88] on link "GSOL004917" at bounding box center [420, 89] width 73 height 15
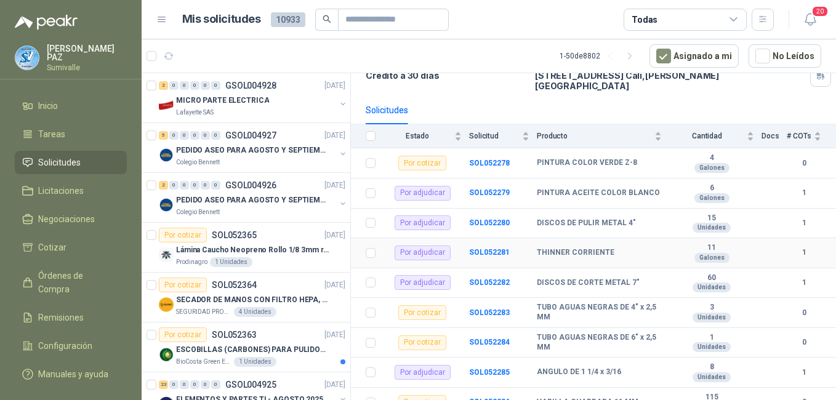
scroll to position [201, 0]
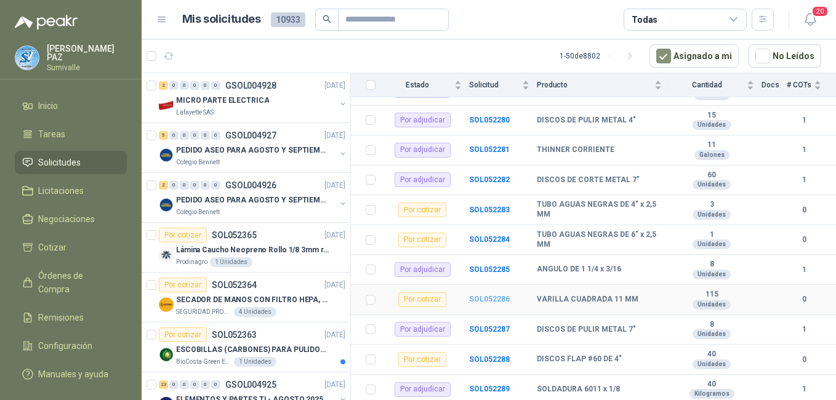
click at [484, 298] on b "SOL052286" at bounding box center [489, 299] width 41 height 9
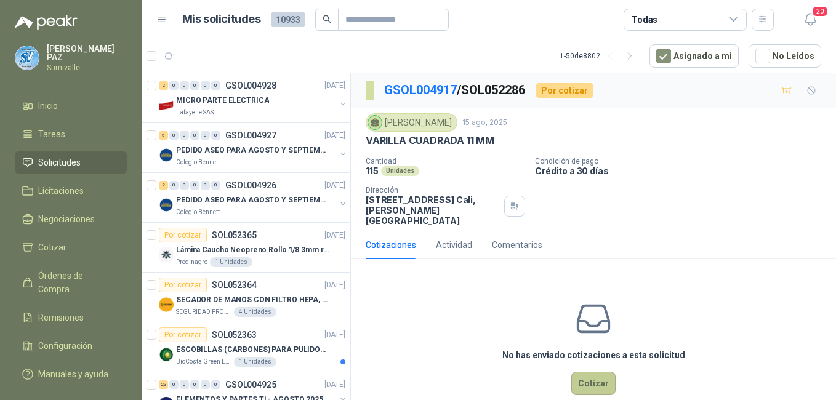
click at [588, 383] on button "Cotizar" at bounding box center [593, 383] width 44 height 23
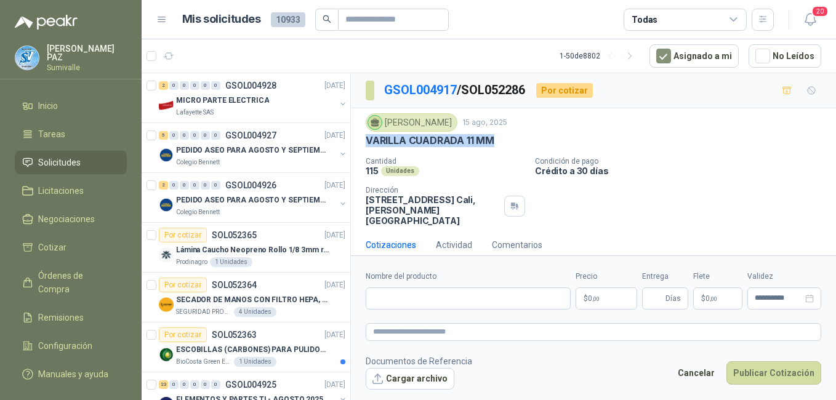
drag, startPoint x: 366, startPoint y: 138, endPoint x: 501, endPoint y: 138, distance: 134.8
click at [501, 138] on div "VARILLA CUADRADA 11 MM" at bounding box center [593, 140] width 455 height 13
copy p "VARILLA CUADRADA 11 MM"
click at [450, 295] on input "Nombre del producto" at bounding box center [468, 298] width 205 height 22
paste input "**********"
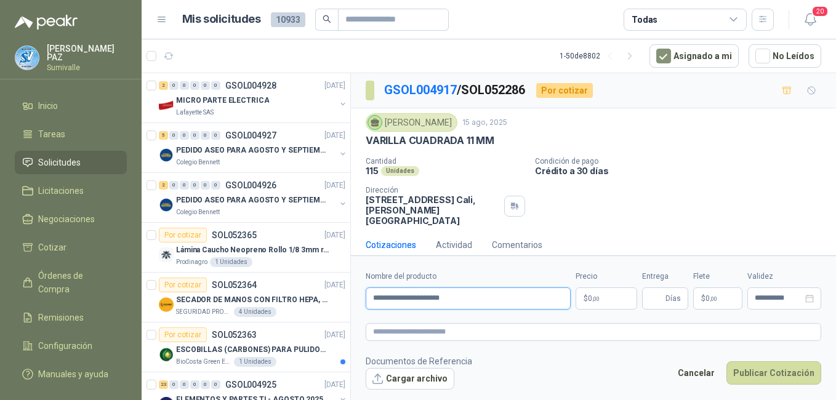
type input "**********"
click at [610, 297] on body "[PERSON_NAME] [PERSON_NAME] Solicitudes Licitaciones Negociaciones Cotizar Órde…" at bounding box center [418, 200] width 836 height 400
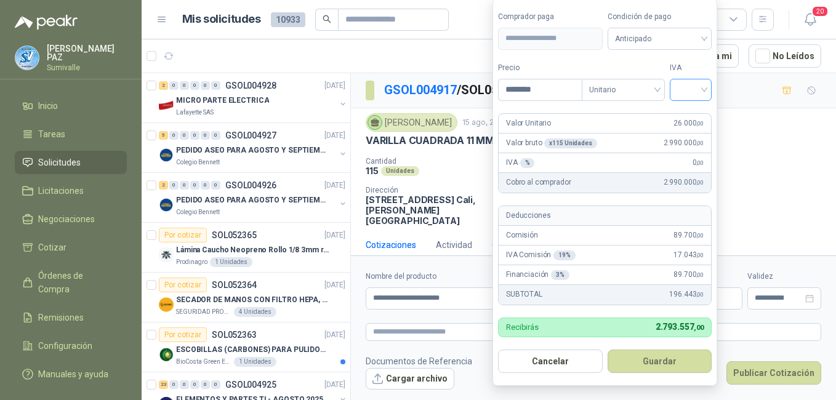
type input "********"
click at [683, 90] on input "search" at bounding box center [690, 88] width 27 height 18
click at [687, 108] on div "19%" at bounding box center [693, 115] width 23 height 14
click at [629, 90] on span "Unitario" at bounding box center [625, 90] width 68 height 18
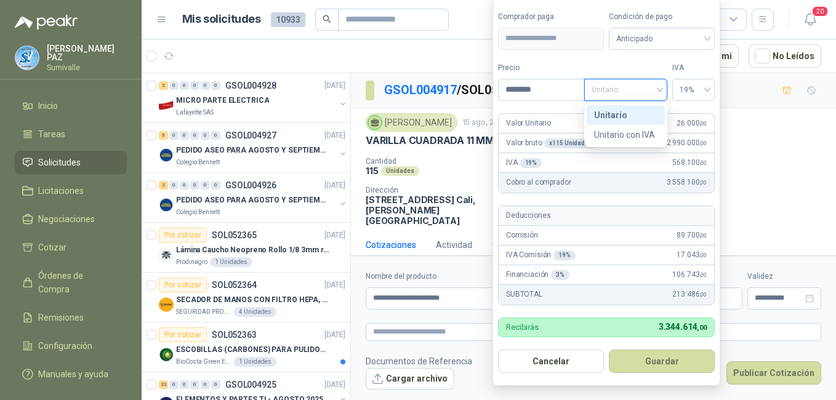
click at [625, 111] on div "Unitario" at bounding box center [625, 115] width 63 height 14
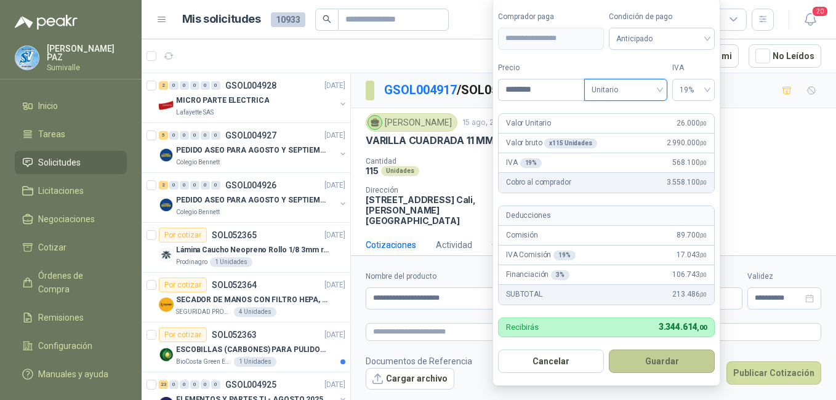
click at [662, 358] on button "Guardar" at bounding box center [662, 361] width 106 height 23
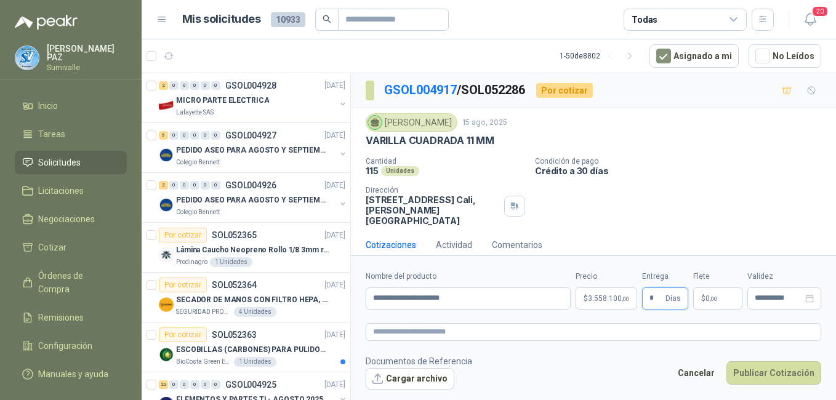
type input "*"
click at [715, 294] on p "$ 0 ,00" at bounding box center [717, 298] width 49 height 22
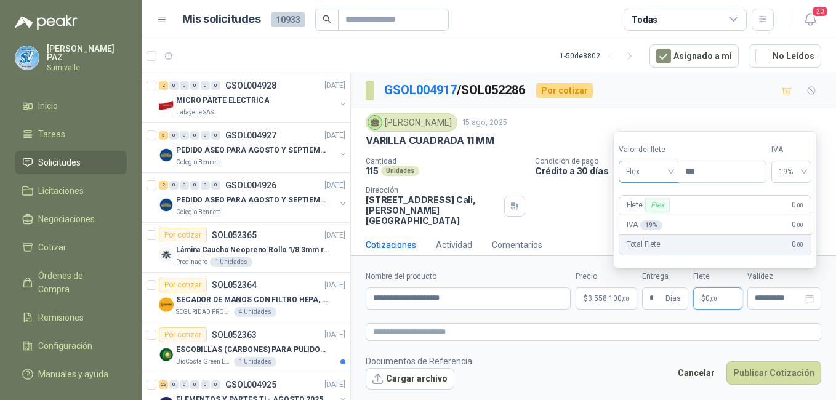
click at [663, 171] on span "Flex" at bounding box center [648, 171] width 45 height 18
click at [657, 214] on div "Incluido" at bounding box center [649, 217] width 42 height 14
click at [768, 369] on button "Publicar Cotización" at bounding box center [773, 372] width 95 height 23
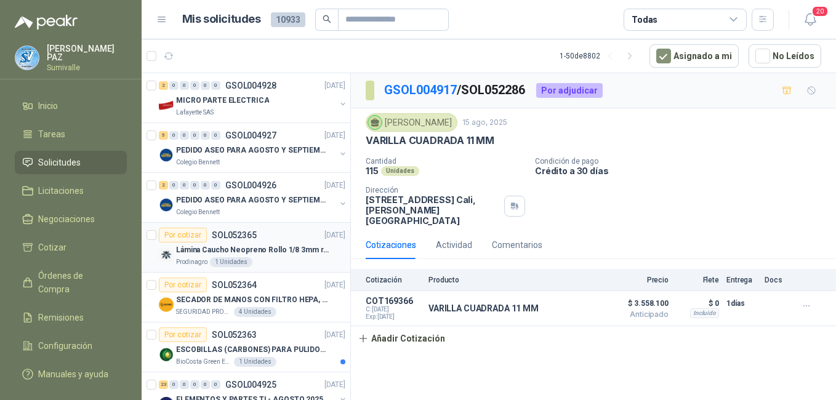
scroll to position [123, 0]
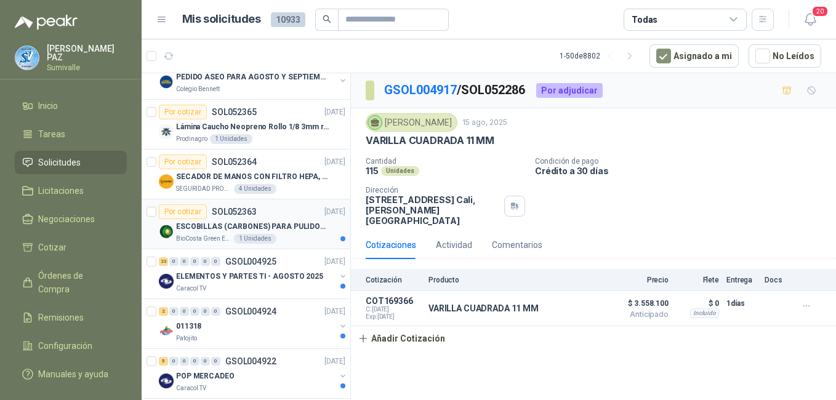
click at [302, 221] on p "ESCOBILLAS (CARBONES) PARA PULIDORA DEWALT" at bounding box center [252, 227] width 153 height 12
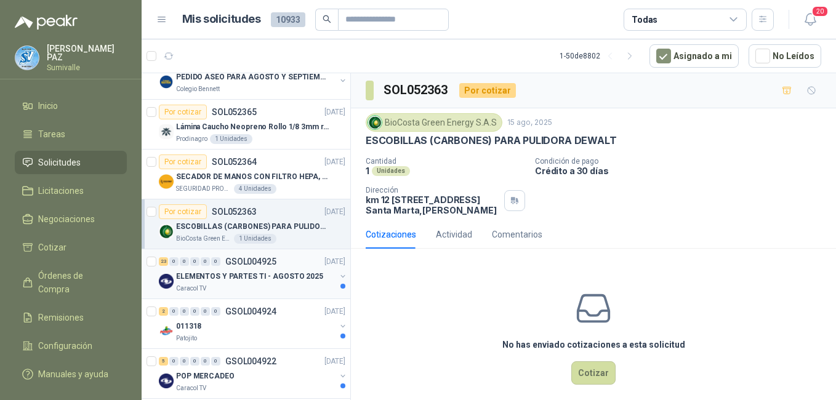
click at [312, 282] on div "ELEMENTOS Y PARTES TI - AGOSTO 2025" at bounding box center [255, 276] width 159 height 15
